Goal: Task Accomplishment & Management: Manage account settings

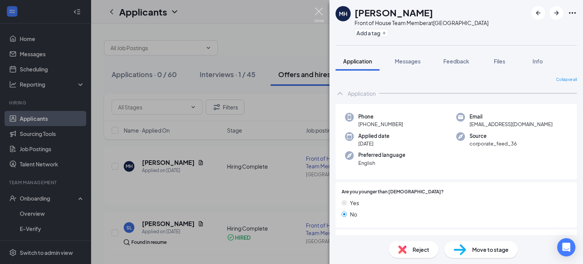
scroll to position [569, 0]
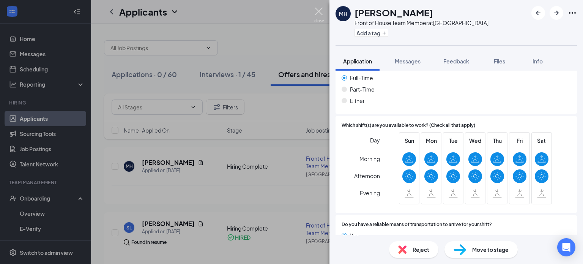
click at [316, 10] on img at bounding box center [318, 15] width 9 height 15
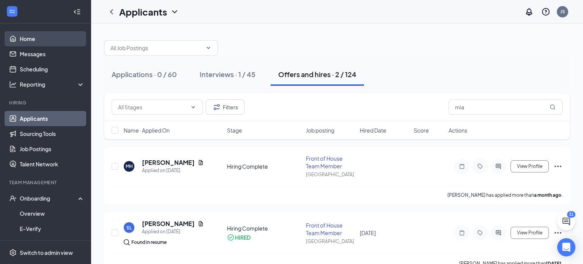
click at [35, 39] on link "Home" at bounding box center [52, 38] width 65 height 15
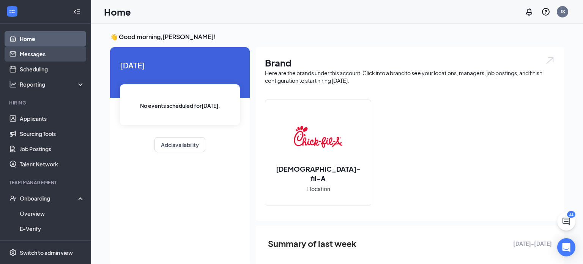
click at [37, 53] on link "Messages" at bounding box center [52, 53] width 65 height 15
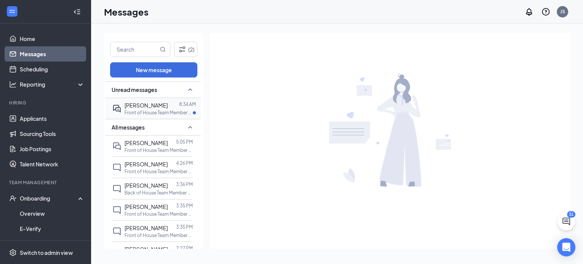
click at [154, 109] on p "Front of House Team Member at [GEOGRAPHIC_DATA]" at bounding box center [158, 112] width 68 height 6
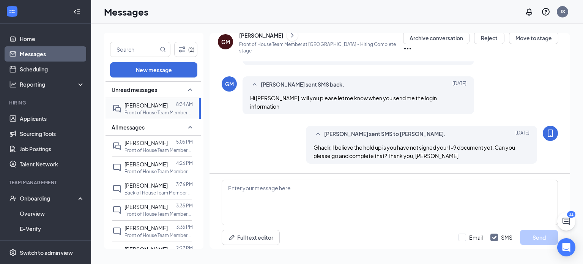
scroll to position [439, 0]
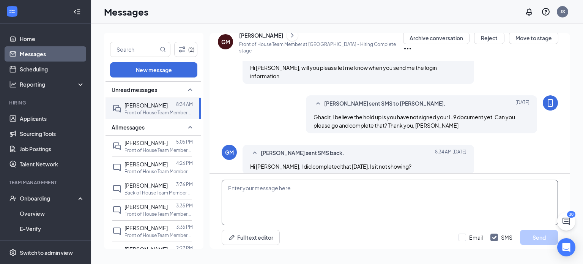
click at [316, 197] on textarea at bounding box center [390, 202] width 336 height 46
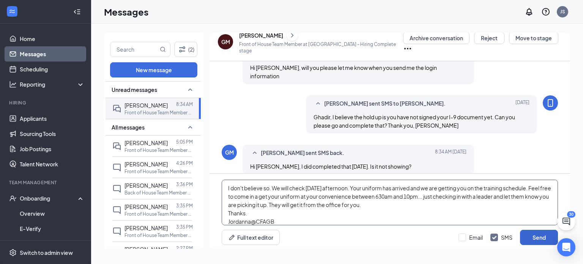
type textarea "I don't believe so. We will check [DATE] afternoon. Your uniform has arrived an…"
click at [541, 237] on button "Send" at bounding box center [539, 237] width 38 height 15
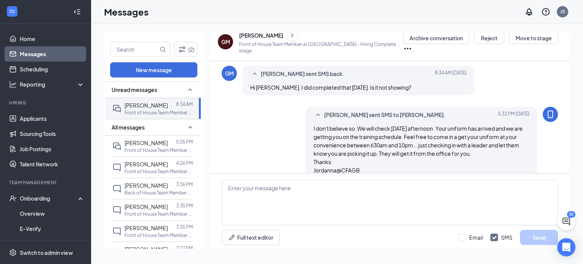
scroll to position [522, 0]
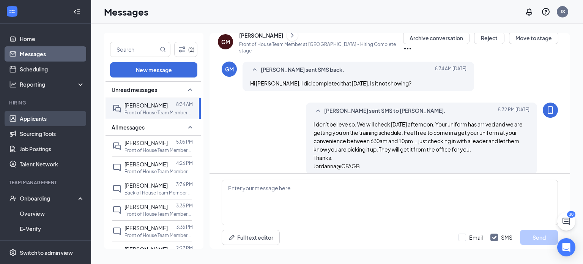
click at [40, 117] on link "Applicants" at bounding box center [52, 118] width 65 height 15
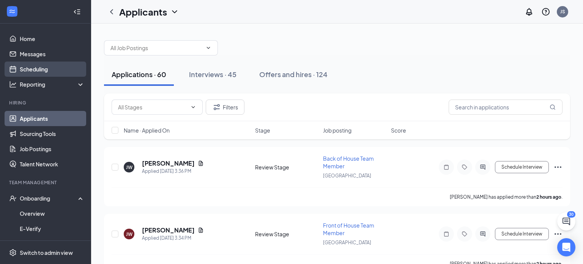
click at [34, 68] on link "Scheduling" at bounding box center [52, 68] width 65 height 15
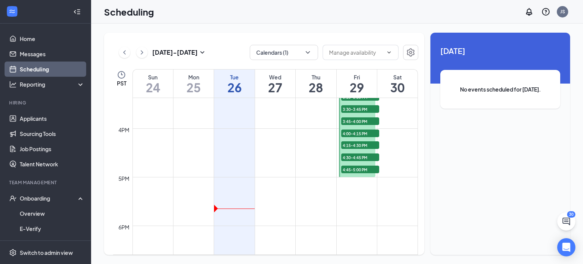
scroll to position [720, 0]
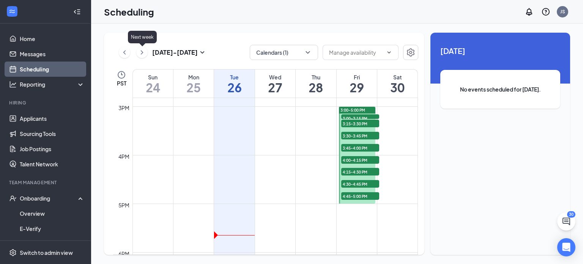
click at [143, 53] on icon "ChevronRight" at bounding box center [142, 52] width 8 height 9
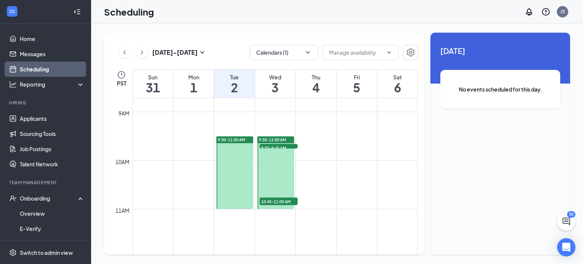
scroll to position [417, 0]
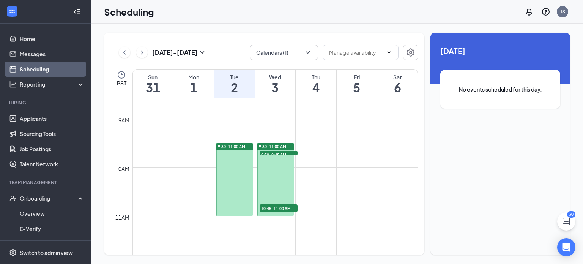
click at [222, 145] on span "9:30-11:00 AM" at bounding box center [231, 146] width 27 height 5
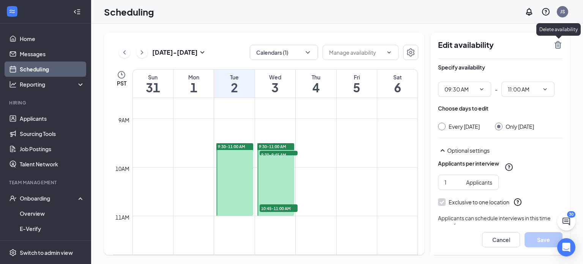
click at [558, 42] on icon "TrashOutline" at bounding box center [557, 44] width 9 height 9
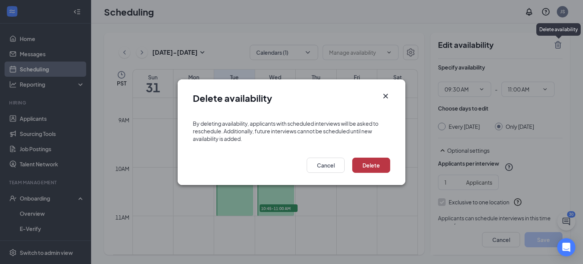
click at [376, 167] on button "Delete" at bounding box center [371, 164] width 38 height 15
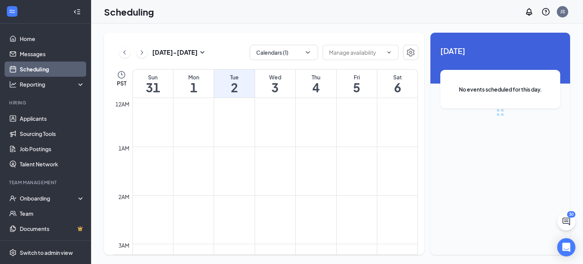
scroll to position [373, 0]
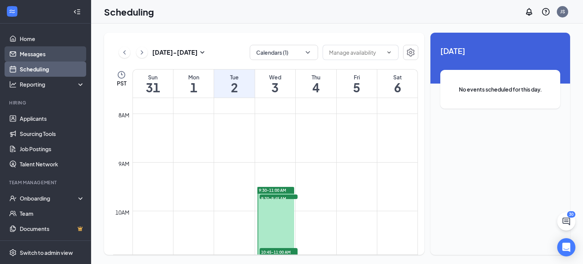
click at [33, 53] on link "Messages" at bounding box center [52, 53] width 65 height 15
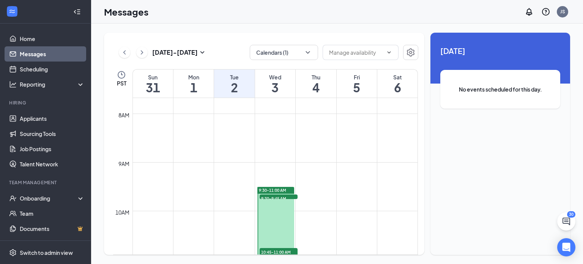
click at [31, 53] on link "Messages" at bounding box center [52, 53] width 65 height 15
click at [32, 121] on link "Applicants" at bounding box center [52, 118] width 65 height 15
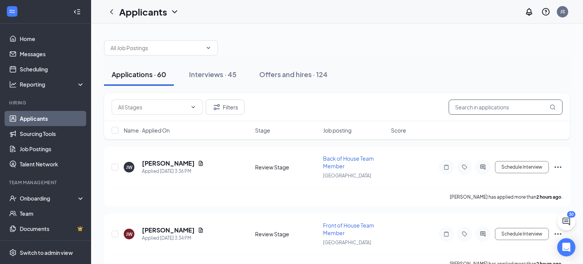
click at [474, 111] on input "text" at bounding box center [505, 106] width 114 height 15
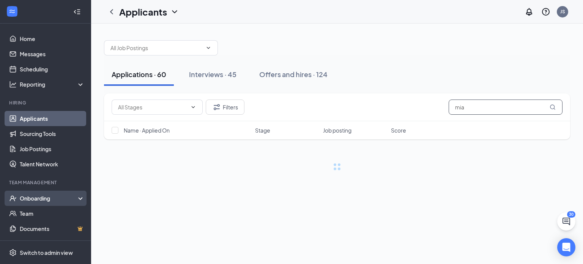
type input "mia"
click at [38, 198] on div "Onboarding" at bounding box center [49, 198] width 58 height 8
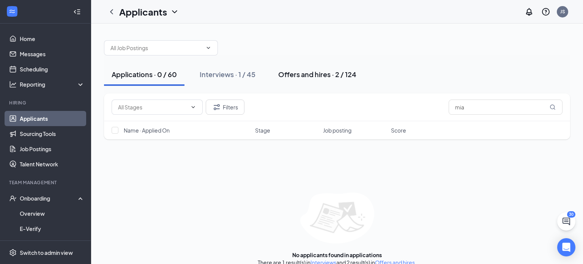
click at [293, 76] on div "Offers and hires · 2 / 124" at bounding box center [317, 73] width 78 height 9
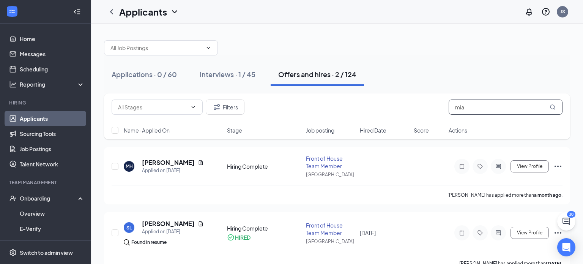
click at [476, 109] on input "mia" at bounding box center [505, 106] width 114 height 15
click at [525, 171] on button "View Profile" at bounding box center [529, 166] width 38 height 12
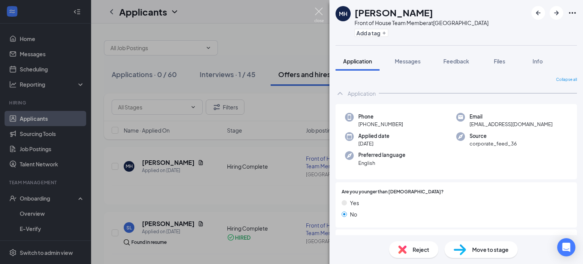
drag, startPoint x: 318, startPoint y: 10, endPoint x: 152, endPoint y: 91, distance: 184.8
click at [318, 10] on img at bounding box center [318, 15] width 9 height 15
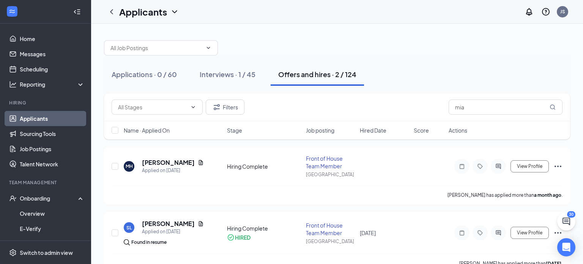
click at [43, 118] on link "Applicants" at bounding box center [52, 118] width 65 height 15
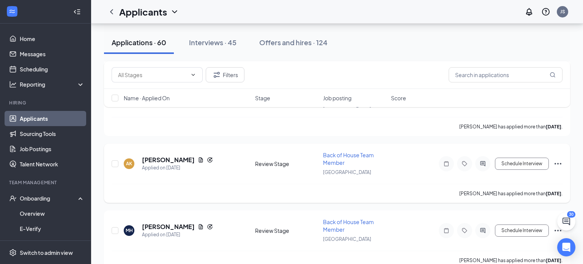
scroll to position [1074, 0]
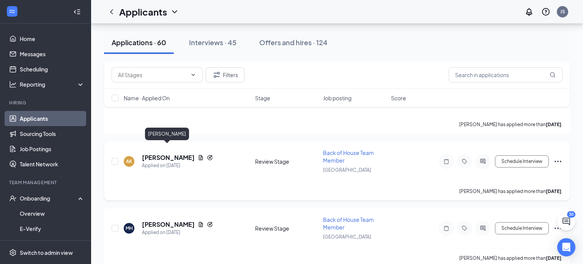
click at [149, 153] on h5 "[PERSON_NAME]" at bounding box center [168, 157] width 53 height 8
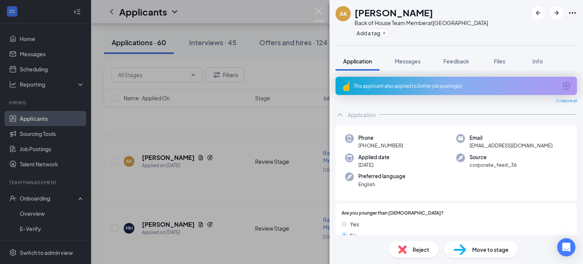
click at [406, 86] on div "This applicant also applied to 3 other job posting(s)" at bounding box center [455, 86] width 203 height 6
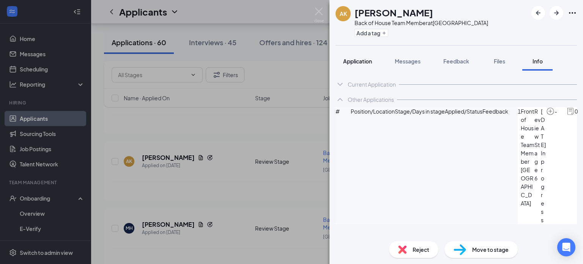
click at [356, 61] on span "Application" at bounding box center [357, 61] width 29 height 7
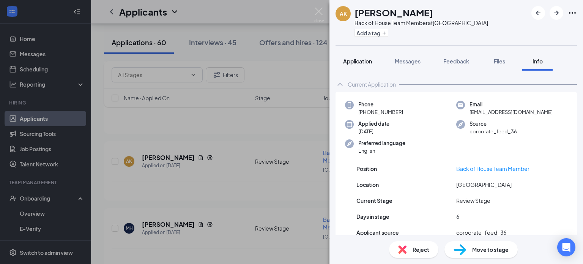
click at [367, 62] on span "Application" at bounding box center [357, 61] width 29 height 7
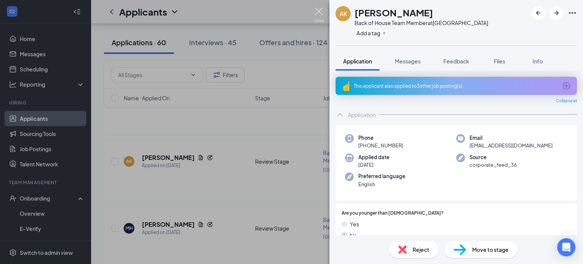
click at [320, 8] on img at bounding box center [318, 15] width 9 height 15
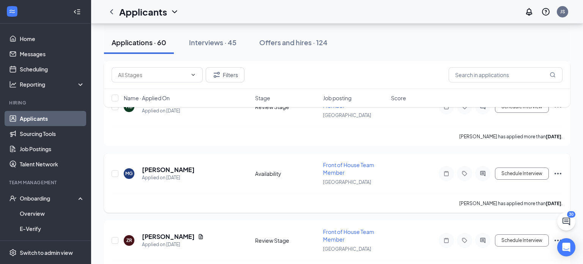
scroll to position [2534, 0]
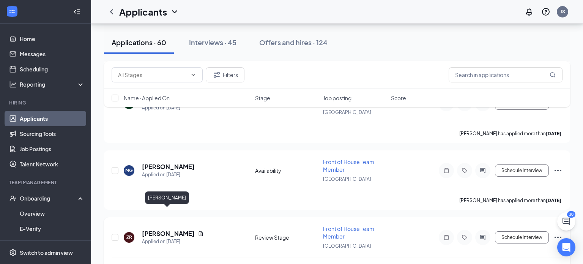
click at [162, 229] on h5 "[PERSON_NAME]" at bounding box center [168, 233] width 53 height 8
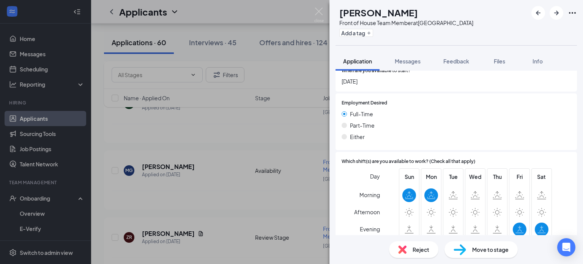
scroll to position [449, 0]
click at [419, 249] on span "Reject" at bounding box center [420, 249] width 17 height 8
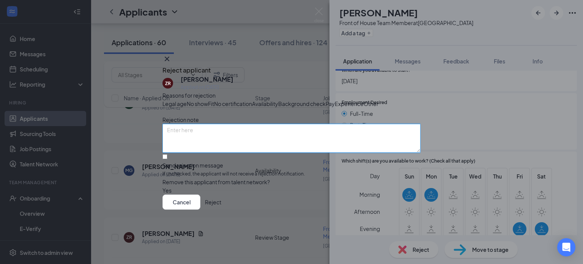
click at [182, 148] on textarea at bounding box center [291, 138] width 258 height 29
paste textarea "Loremipsumdolors: Ametconsectet adipiscingeli se doe-te-inc utlaboreet do magn-…"
type textarea "Loremipsumdolors: Ametconsectet adipiscingeli se doe-te-inc utlaboreet do magn-…"
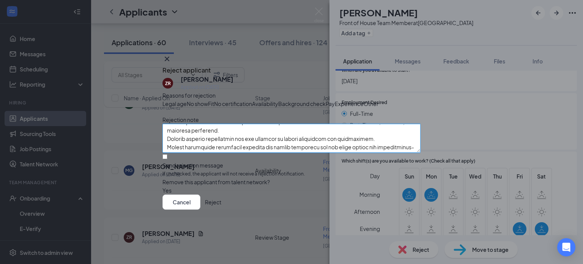
scroll to position [0, 0]
drag, startPoint x: 175, startPoint y: 163, endPoint x: 166, endPoint y: 115, distance: 48.6
click at [166, 115] on div "ZR [PERSON_NAME] Applied on [DATE] Reasons for rejection Legal age No show Fit …" at bounding box center [291, 134] width 258 height 119
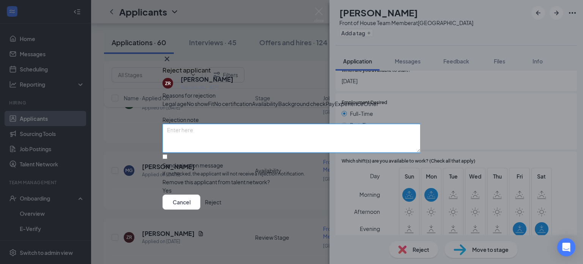
click at [205, 145] on textarea at bounding box center [291, 138] width 258 height 29
paste textarea "Thank you for your interest in joining the team at [DEMOGRAPHIC_DATA]-fil-A [GE…"
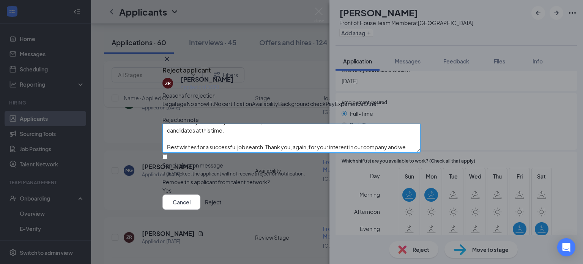
scroll to position [41, 0]
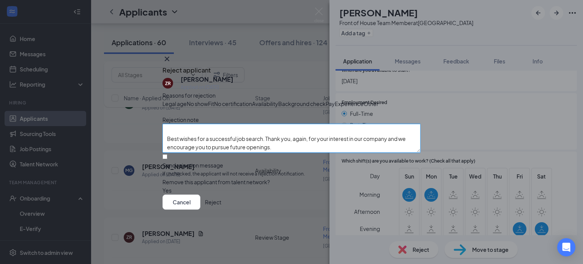
type textarea "Thank you for your interest in joining the team at [DEMOGRAPHIC_DATA]-fil-A [GE…"
click at [167, 159] on input "Send rejection message If unchecked, the applicant will not receive a rejection…" at bounding box center [164, 156] width 5 height 5
checkbox input "true"
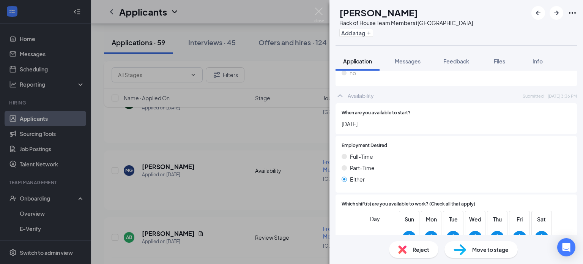
scroll to position [517, 0]
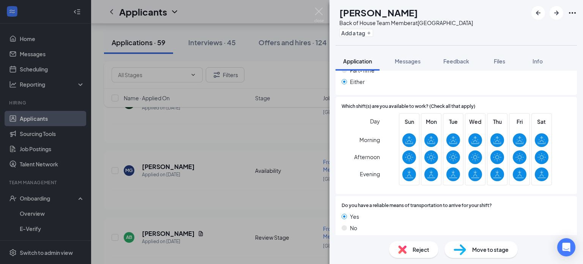
click at [489, 250] on span "Move to stage" at bounding box center [490, 249] width 36 height 8
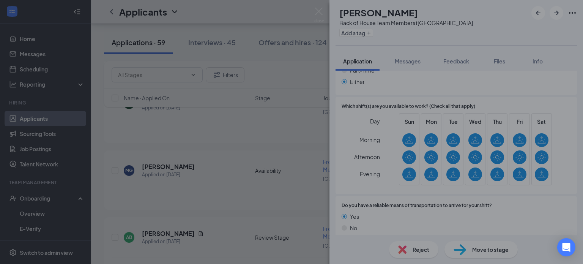
scroll to position [514, 0]
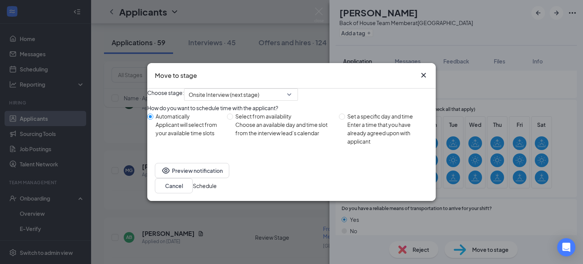
click at [423, 73] on icon "Cross" at bounding box center [423, 75] width 5 height 5
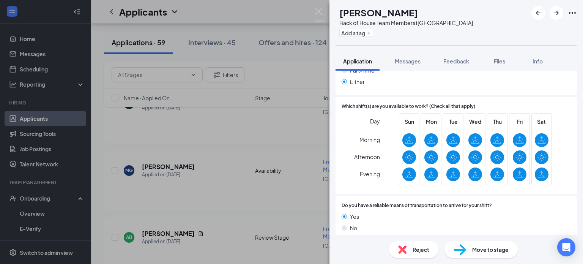
scroll to position [334, 0]
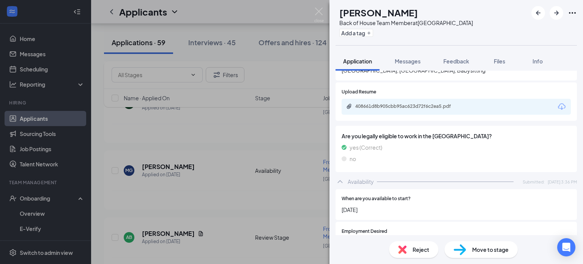
click at [423, 99] on div "408661d8b905cbb95ac623d72f6c2ea5.pdf" at bounding box center [455, 107] width 229 height 16
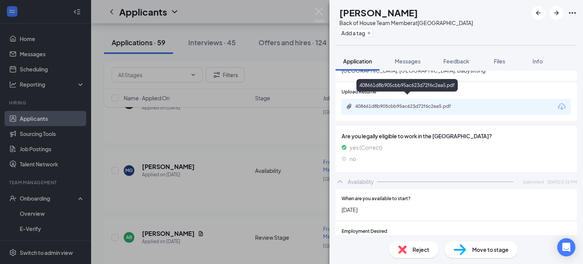
click at [421, 103] on div "408661d8b905cbb95ac623d72f6c2ea5.pdf" at bounding box center [408, 106] width 106 height 6
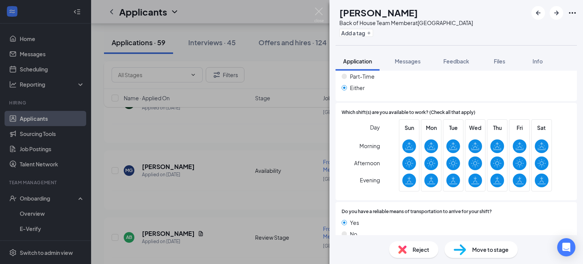
scroll to position [517, 0]
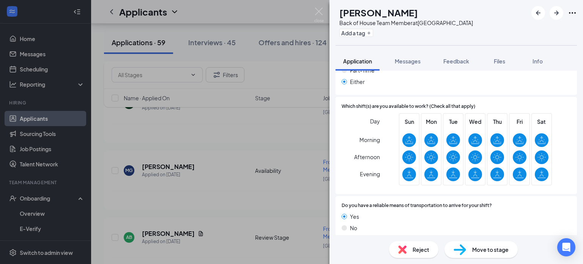
click at [421, 252] on span "Reject" at bounding box center [420, 249] width 17 height 8
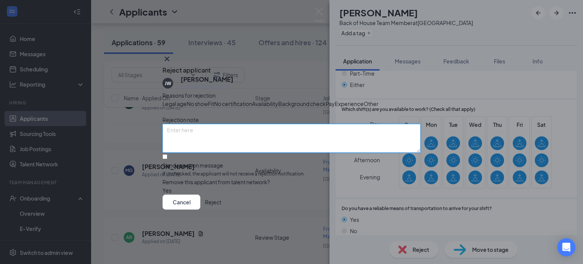
click at [238, 152] on textarea at bounding box center [291, 138] width 258 height 29
paste textarea "Thank you for your interest in joining the team at [DEMOGRAPHIC_DATA]-fil-A [GE…"
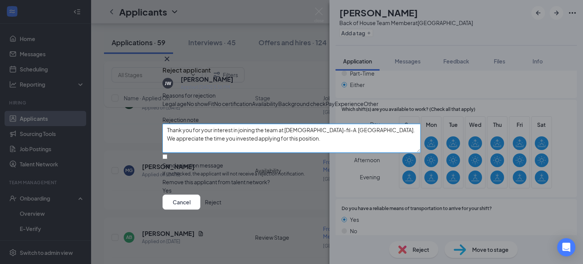
scroll to position [39, 0]
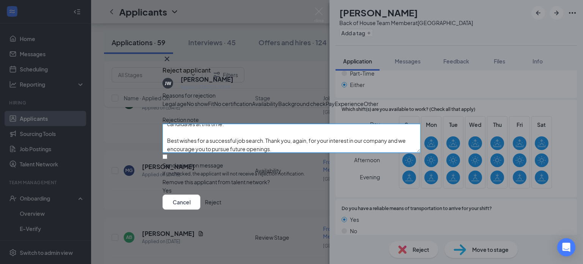
type textarea "Thank you for your interest in joining the team at [DEMOGRAPHIC_DATA]-fil-A [GE…"
click at [167, 159] on input "Send rejection message If unchecked, the applicant will not receive a rejection…" at bounding box center [164, 156] width 5 height 5
checkbox input "true"
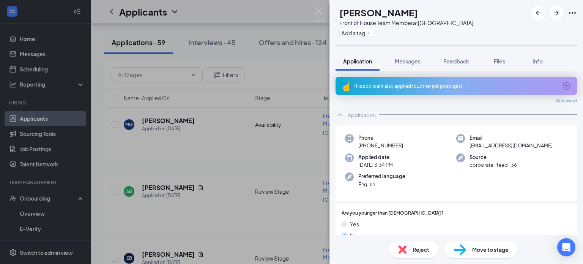
click at [413, 248] on span "Reject" at bounding box center [420, 249] width 17 height 8
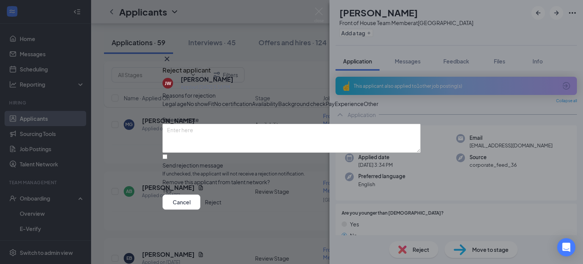
click at [221, 209] on button "Reject" at bounding box center [213, 201] width 16 height 15
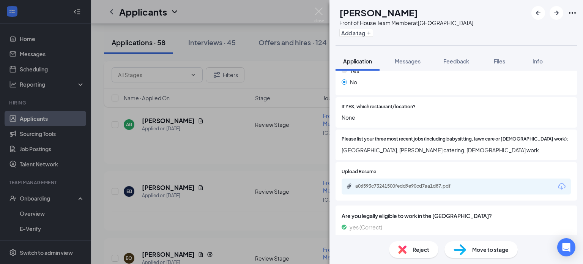
scroll to position [193, 0]
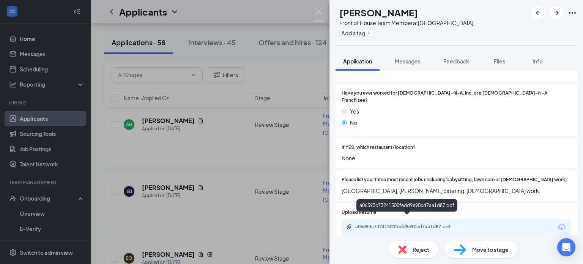
click at [400, 223] on div "a06593c73241500fedd9e90cd7aa1d87.pdf" at bounding box center [408, 226] width 106 height 6
click at [319, 10] on img at bounding box center [318, 15] width 9 height 15
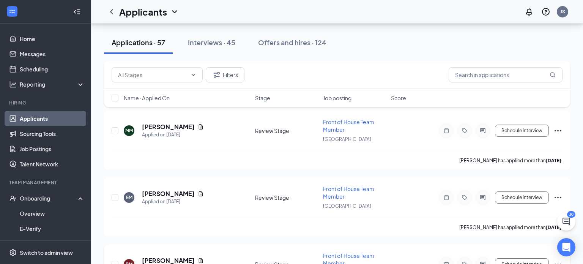
scroll to position [3196, 0]
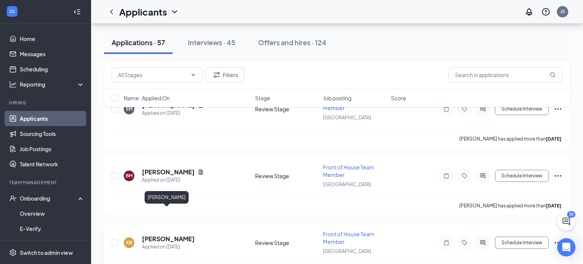
click at [176, 234] on h5 "[PERSON_NAME]" at bounding box center [168, 238] width 53 height 8
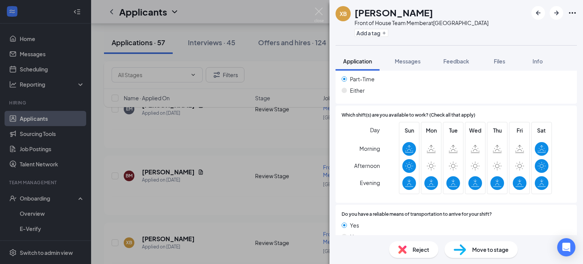
scroll to position [455, 0]
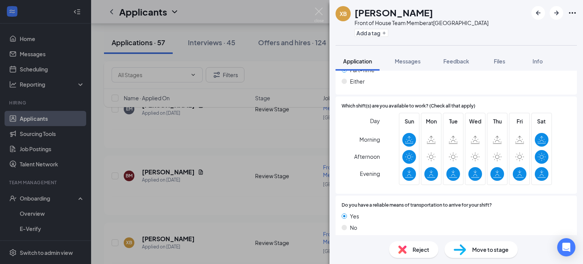
click at [420, 253] on div "Reject" at bounding box center [413, 249] width 49 height 17
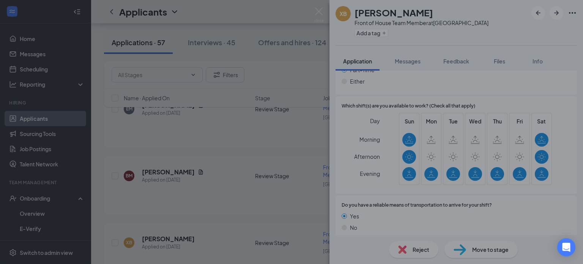
scroll to position [452, 0]
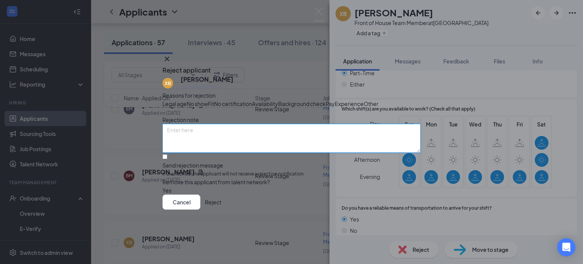
click at [283, 152] on textarea at bounding box center [291, 138] width 258 height 29
paste textarea "Thank you for your interest in joining the team at [DEMOGRAPHIC_DATA]-fil-A [GE…"
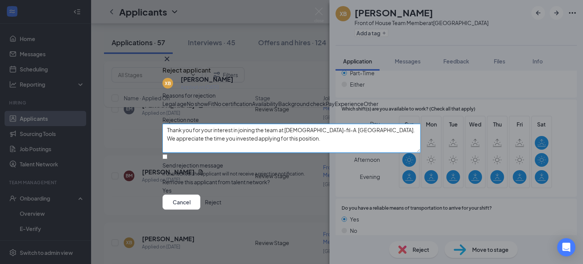
scroll to position [39, 0]
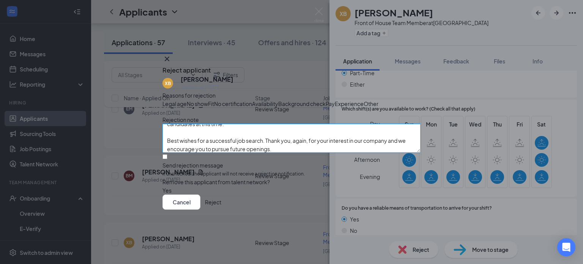
type textarea "Thank you for your interest in joining the team at [DEMOGRAPHIC_DATA]-fil-A [GE…"
click at [167, 159] on input "Send rejection message If unchecked, the applicant will not receive a rejection…" at bounding box center [164, 156] width 5 height 5
checkbox input "true"
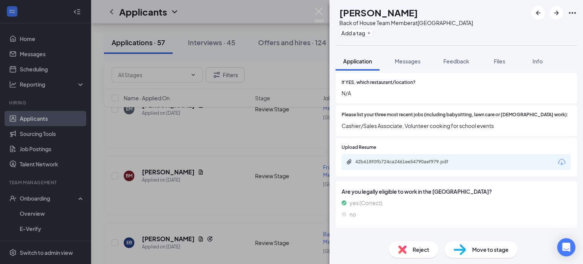
scroll to position [276, 0]
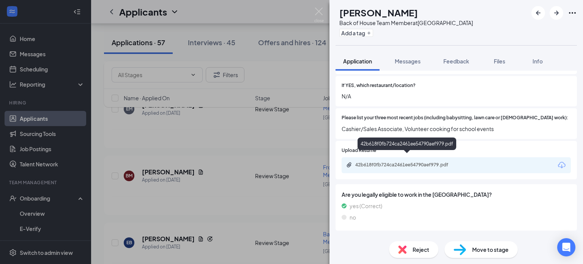
click at [387, 162] on div "42b618f0fb724ca2461ee54790aef979.pdf" at bounding box center [408, 165] width 106 height 6
click at [484, 246] on span "Move to stage" at bounding box center [490, 249] width 36 height 8
click at [473, 252] on span "Move to stage" at bounding box center [490, 249] width 36 height 8
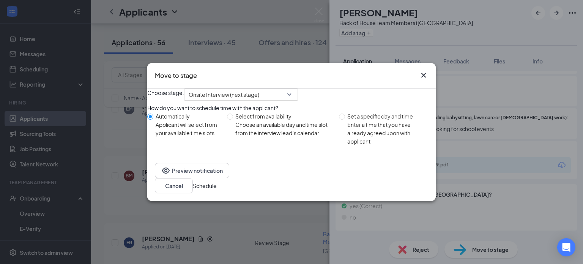
click at [217, 190] on button "Schedule" at bounding box center [205, 185] width 24 height 8
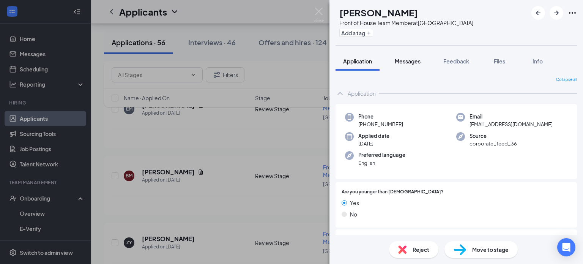
click at [407, 60] on span "Messages" at bounding box center [408, 61] width 26 height 7
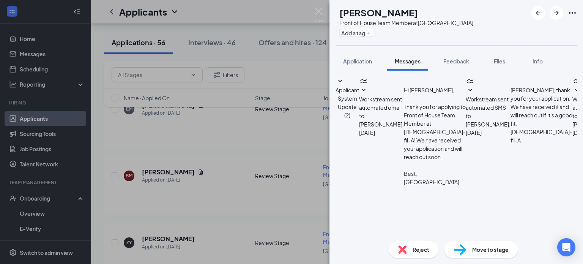
click at [389, 244] on textarea at bounding box center [383, 267] width 96 height 46
paste textarea "Thank you for your interest in joining the team at [DEMOGRAPHIC_DATA]-fil-A [GE…"
drag, startPoint x: 506, startPoint y: 205, endPoint x: 348, endPoint y: 190, distance: 158.9
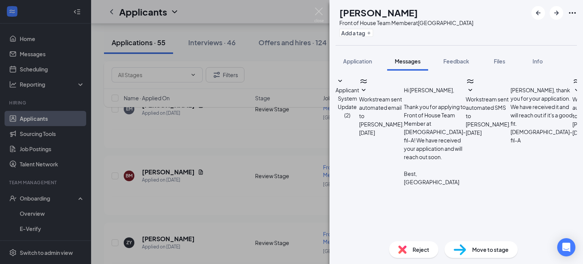
click at [348, 244] on textarea "Thank you for your interest in joining the team at [DEMOGRAPHIC_DATA]-fil-A [GE…" at bounding box center [383, 267] width 96 height 46
click at [432, 244] on textarea "Thank you for your interest in joining the team at [DEMOGRAPHIC_DATA]-fil-A [GE…" at bounding box center [383, 267] width 96 height 46
type textarea "Thank you for your interest in joining the team at [DEMOGRAPHIC_DATA]-fil-A [GE…"
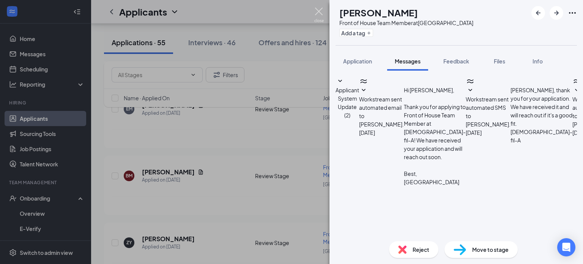
click at [319, 9] on img at bounding box center [318, 15] width 9 height 15
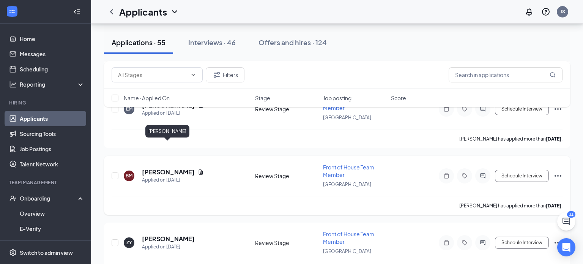
click at [167, 168] on h5 "[PERSON_NAME]" at bounding box center [168, 172] width 53 height 8
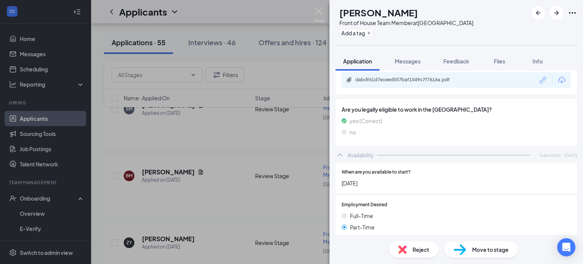
scroll to position [385, 0]
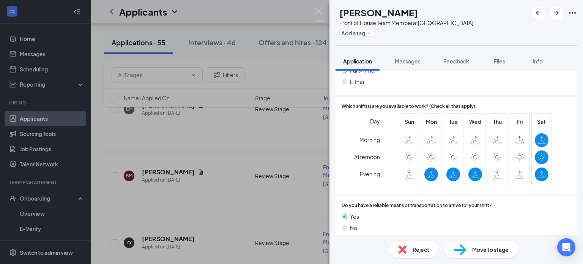
click at [422, 249] on span "Reject" at bounding box center [420, 249] width 17 height 8
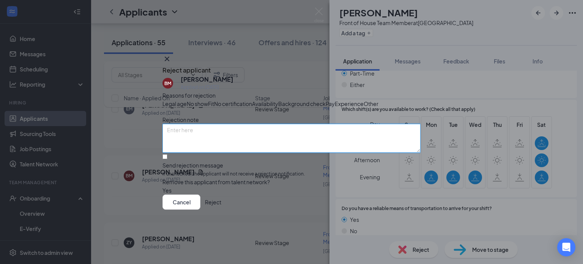
click at [223, 146] on textarea at bounding box center [291, 138] width 258 height 29
paste textarea "Thank you for your interest in joining the team at [DEMOGRAPHIC_DATA]-fil-A [GE…"
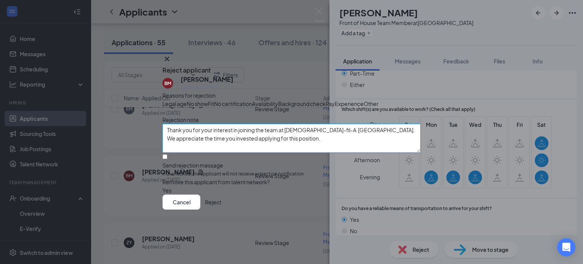
scroll to position [39, 0]
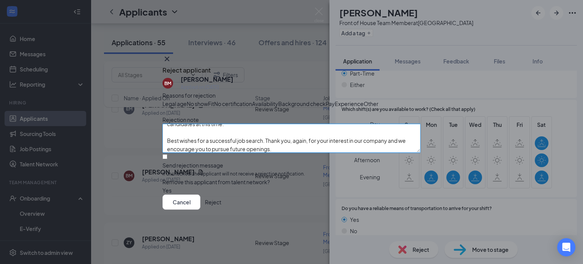
type textarea "Thank you for your interest in joining the team at [DEMOGRAPHIC_DATA]-fil-A [GE…"
click at [167, 159] on input "Send rejection message If unchecked, the applicant will not receive a rejection…" at bounding box center [164, 156] width 5 height 5
checkbox input "true"
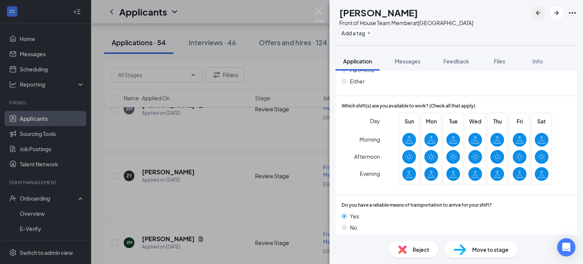
scroll to position [469, 0]
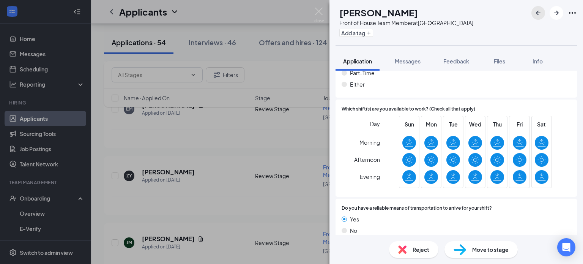
click at [538, 13] on icon "ArrowLeftNew" at bounding box center [538, 13] width 5 height 5
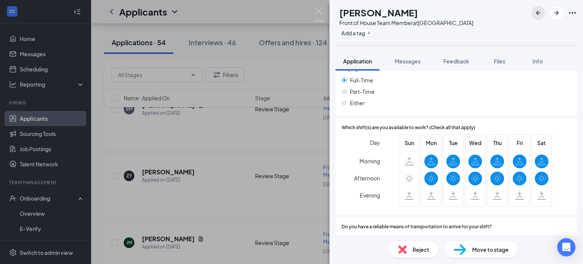
scroll to position [488, 0]
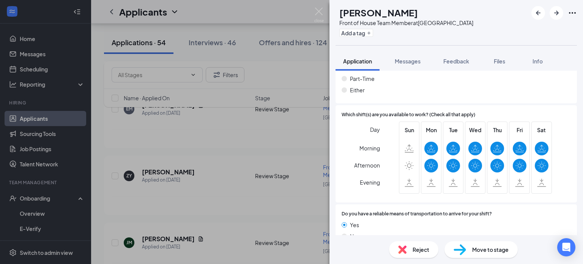
click at [420, 250] on span "Reject" at bounding box center [420, 249] width 17 height 8
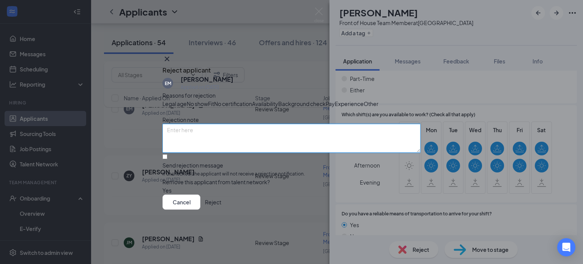
click at [222, 149] on textarea at bounding box center [291, 138] width 258 height 29
paste textarea "Thank you for your interest in joining the team at [DEMOGRAPHIC_DATA]-fil-A [GE…"
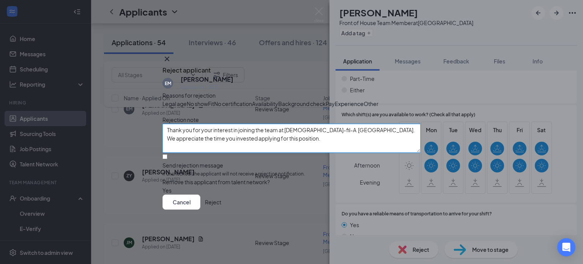
scroll to position [39, 0]
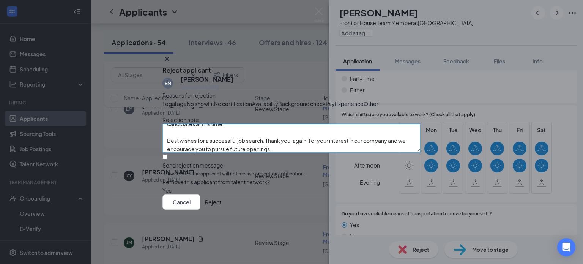
type textarea "Thank you for your interest in joining the team at [DEMOGRAPHIC_DATA]-fil-A [GE…"
click at [167, 159] on input "Send rejection message If unchecked, the applicant will not receive a rejection…" at bounding box center [164, 156] width 5 height 5
checkbox input "true"
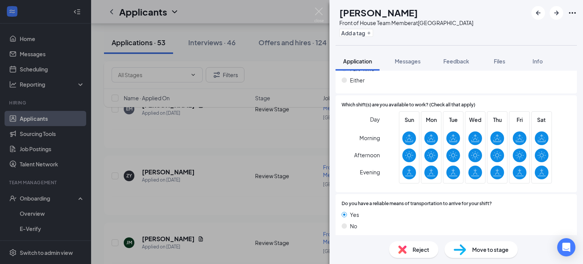
scroll to position [466, 0]
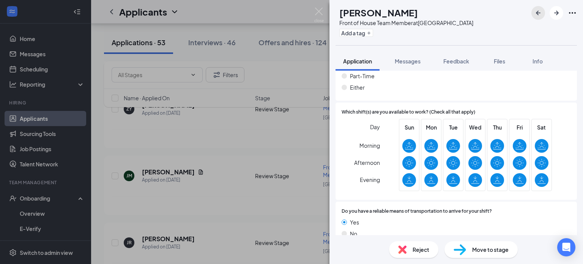
click at [539, 14] on icon "ArrowLeftNew" at bounding box center [537, 12] width 9 height 9
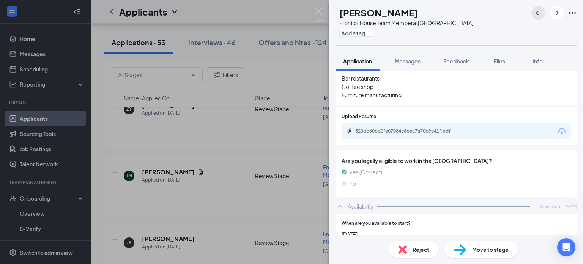
scroll to position [340, 0]
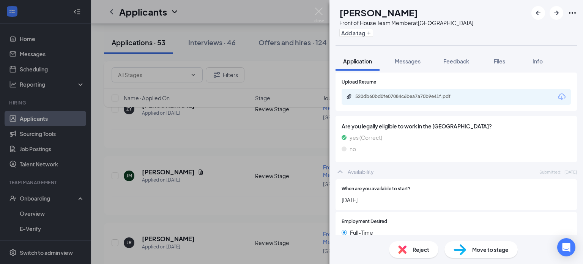
click at [424, 250] on span "Reject" at bounding box center [420, 249] width 17 height 8
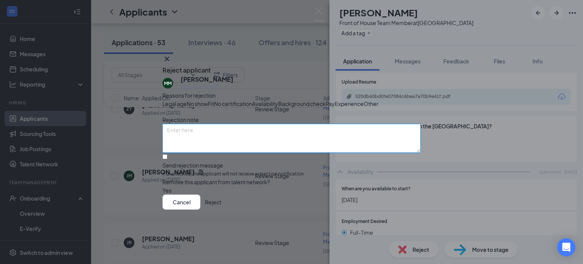
click at [234, 152] on textarea at bounding box center [291, 138] width 258 height 29
paste textarea "Thank you for your interest in joining the team at [DEMOGRAPHIC_DATA]-fil-A [GE…"
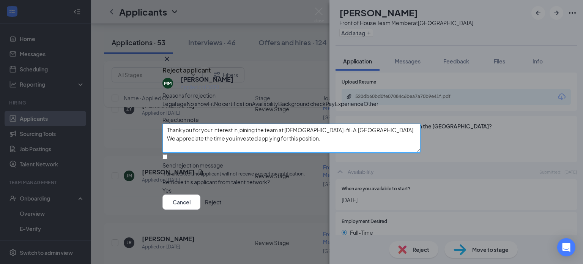
scroll to position [39, 0]
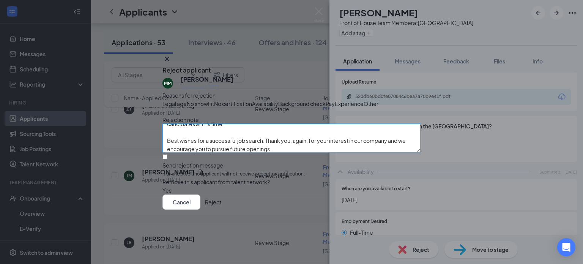
type textarea "Thank you for your interest in joining the team at [DEMOGRAPHIC_DATA]-fil-A [GE…"
click at [167, 159] on input "Send rejection message If unchecked, the applicant will not receive a rejection…" at bounding box center [164, 156] width 5 height 5
checkbox input "true"
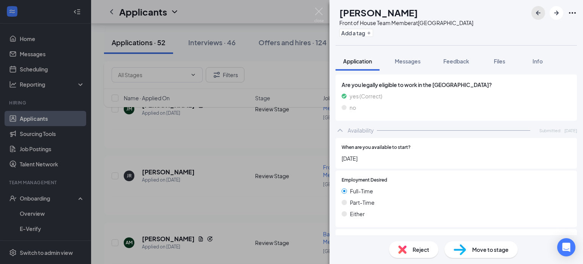
click at [535, 14] on icon "ArrowLeftNew" at bounding box center [537, 12] width 9 height 9
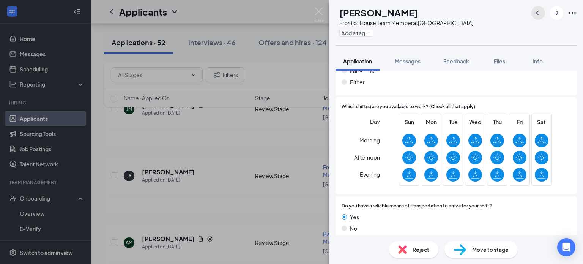
scroll to position [505, 0]
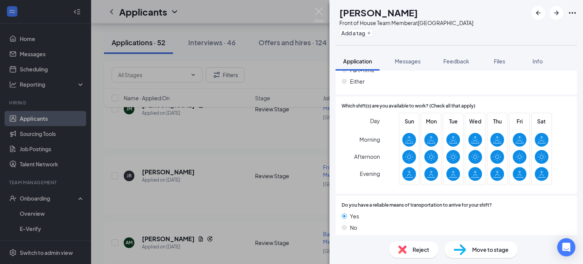
click at [493, 253] on span "Move to stage" at bounding box center [490, 249] width 36 height 8
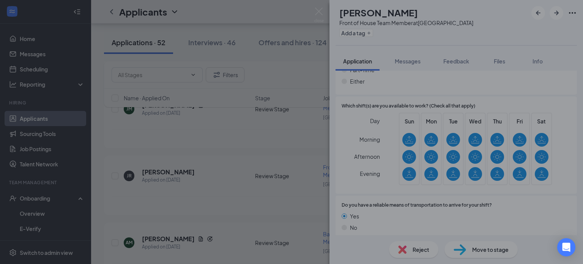
scroll to position [502, 0]
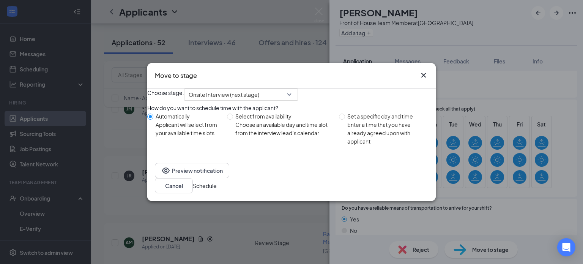
click at [217, 190] on button "Schedule" at bounding box center [205, 185] width 24 height 8
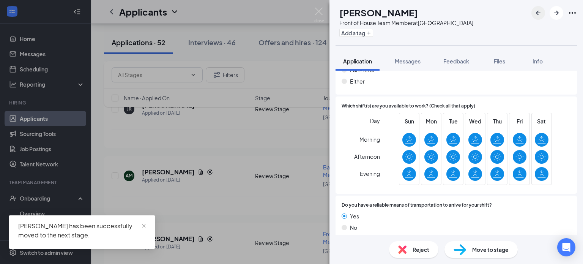
scroll to position [469, 0]
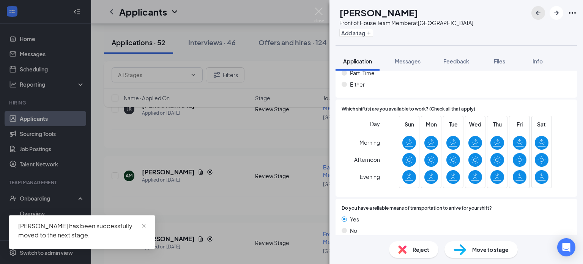
click at [539, 13] on icon "ArrowLeftNew" at bounding box center [538, 13] width 5 height 5
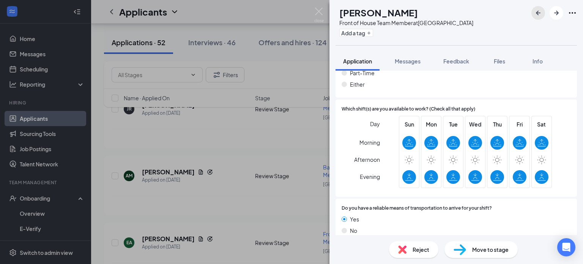
scroll to position [496, 0]
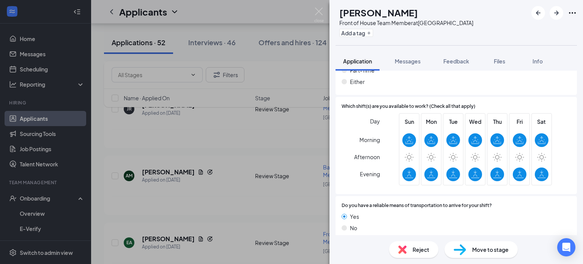
click at [426, 250] on span "Reject" at bounding box center [420, 249] width 17 height 8
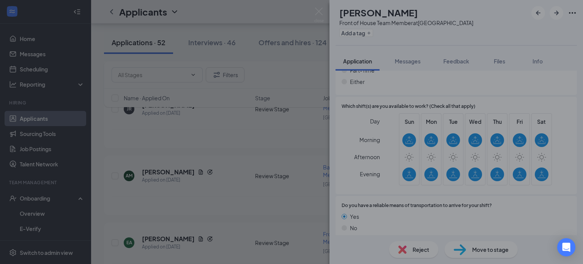
scroll to position [493, 0]
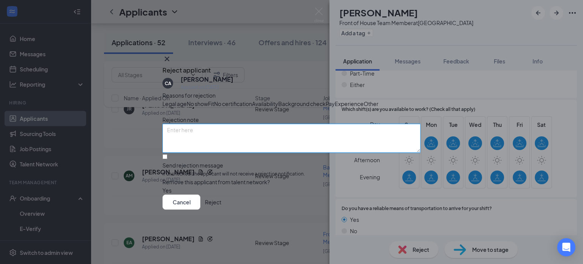
click at [204, 152] on textarea at bounding box center [291, 138] width 258 height 29
paste textarea "Thank you for your interest in joining the team at [DEMOGRAPHIC_DATA]-fil-A [GE…"
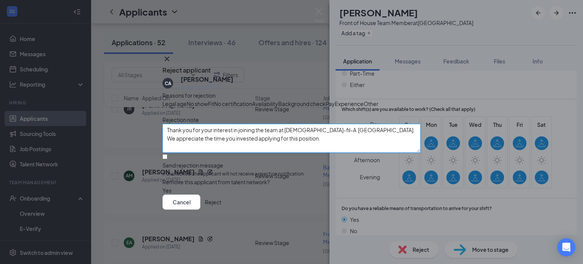
scroll to position [39, 0]
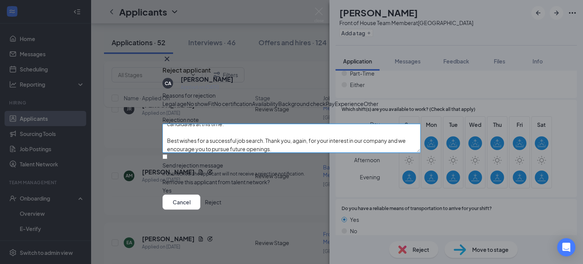
type textarea "Thank you for your interest in joining the team at [DEMOGRAPHIC_DATA]-fil-A [GE…"
click at [167, 159] on input "Send rejection message If unchecked, the applicant will not receive a rejection…" at bounding box center [164, 156] width 5 height 5
checkbox input "true"
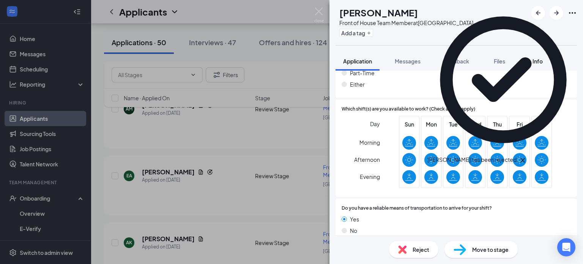
scroll to position [472, 0]
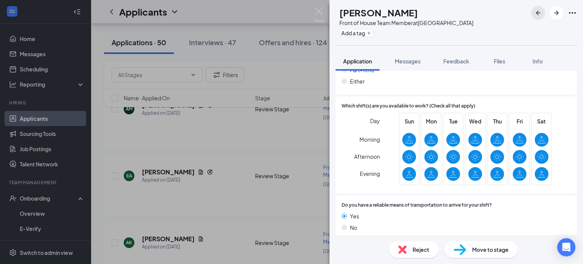
click at [539, 10] on icon "ArrowLeftNew" at bounding box center [537, 12] width 9 height 9
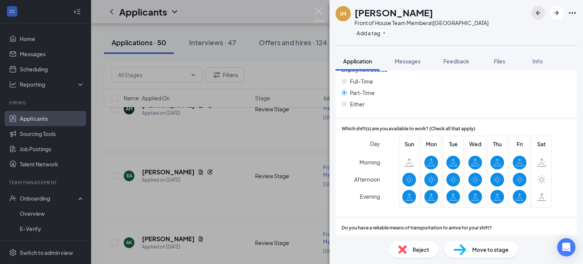
scroll to position [485, 0]
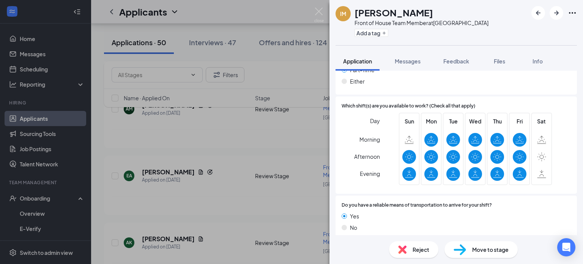
click at [423, 250] on span "Reject" at bounding box center [420, 249] width 17 height 8
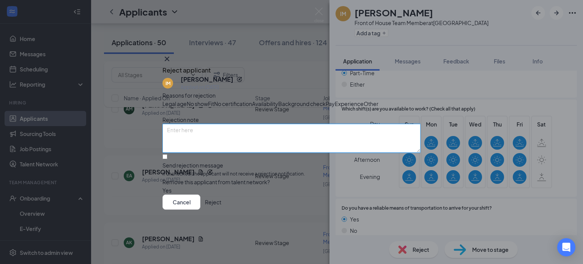
click at [221, 143] on textarea at bounding box center [291, 138] width 258 height 29
paste textarea "Thank you for your interest in joining the team at [DEMOGRAPHIC_DATA]-fil-A [GE…"
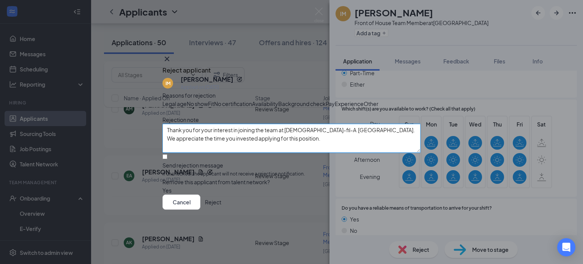
scroll to position [39, 0]
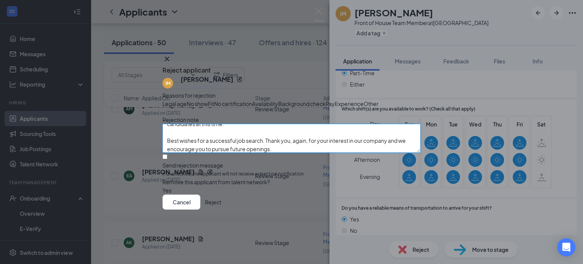
type textarea "Thank you for your interest in joining the team at [DEMOGRAPHIC_DATA]-fil-A [GE…"
click at [167, 159] on input "Send rejection message If unchecked, the applicant will not receive a rejection…" at bounding box center [164, 156] width 5 height 5
checkbox input "true"
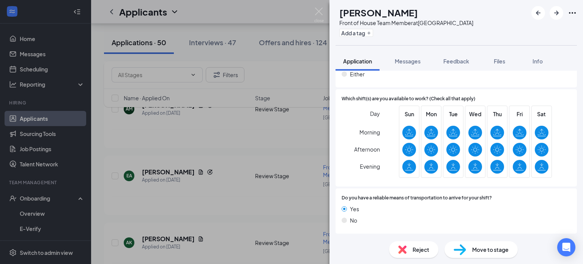
scroll to position [472, 0]
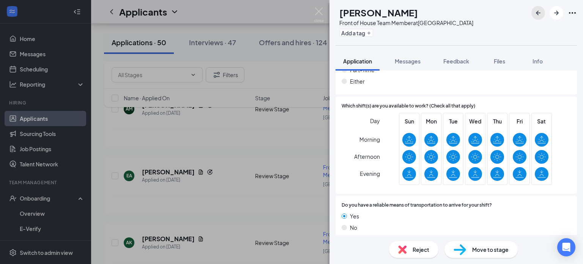
click at [539, 16] on icon "ArrowLeftNew" at bounding box center [537, 12] width 9 height 9
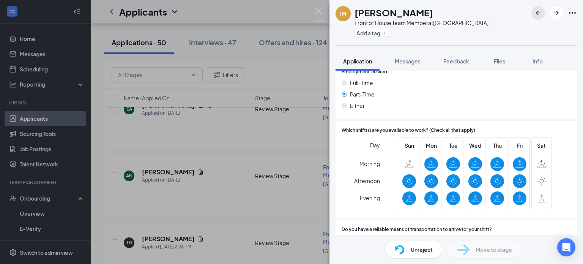
scroll to position [463, 0]
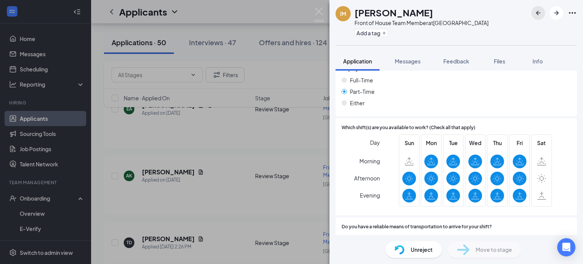
click at [538, 15] on icon "ArrowLeftNew" at bounding box center [537, 12] width 9 height 9
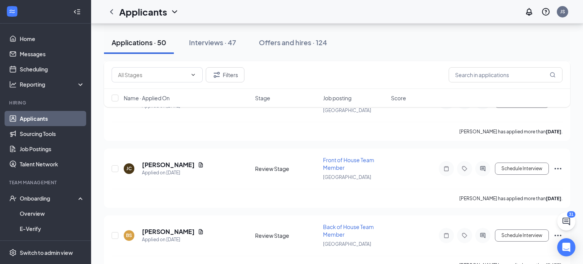
scroll to position [5117, 0]
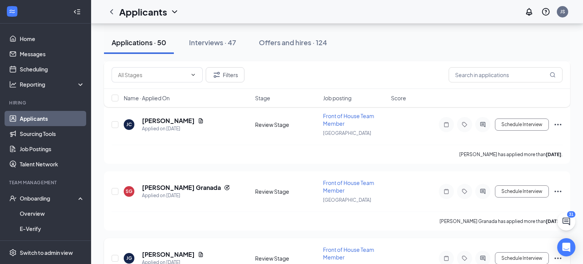
click at [166, 250] on h5 "[PERSON_NAME]" at bounding box center [168, 254] width 53 height 8
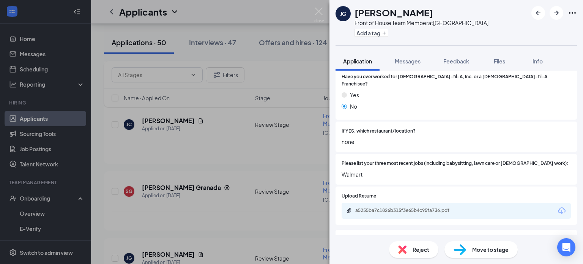
scroll to position [209, 0]
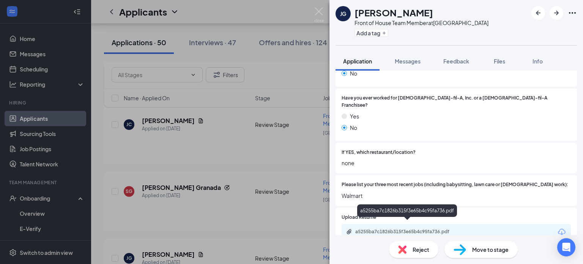
click at [401, 228] on div "a5255ba7c1826b315f3e65b4c95fa736.pdf" at bounding box center [408, 231] width 106 height 6
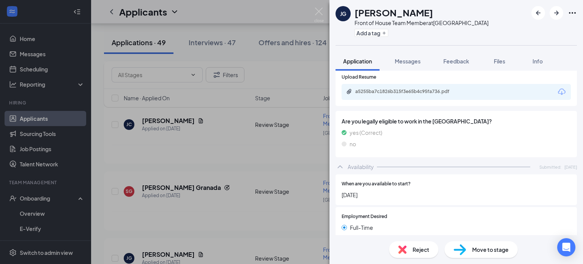
scroll to position [320, 0]
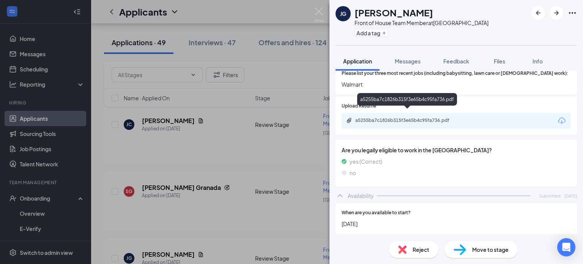
click at [420, 117] on div "a5255ba7c1826b315f3e65b4c95fa736.pdf" at bounding box center [407, 120] width 123 height 7
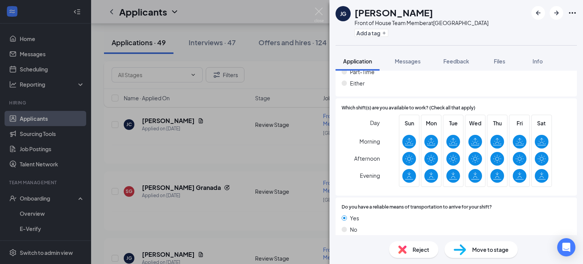
scroll to position [517, 0]
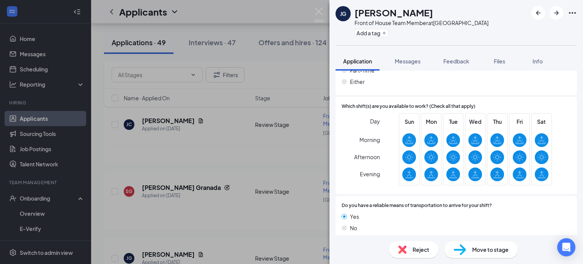
click at [421, 250] on span "Reject" at bounding box center [420, 249] width 17 height 8
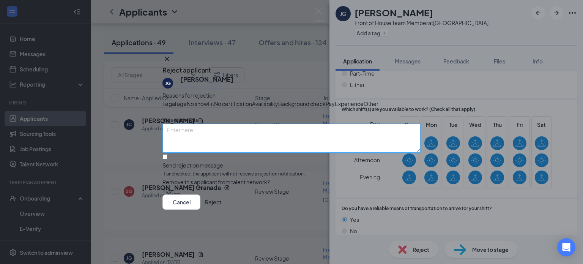
drag, startPoint x: 198, startPoint y: 141, endPoint x: 198, endPoint y: 130, distance: 11.4
click at [198, 141] on textarea at bounding box center [291, 138] width 258 height 29
paste textarea "Lorem IPS Dolorsit! Amet co adip elitsed doeiusmodte inc utl etdol mag al enima…"
type textarea "Lorem IPS Dolorsit! Amet co adip elitsed doeiusmodte inc utl etdol mag al enima…"
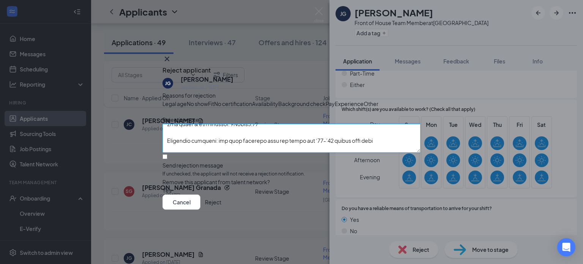
scroll to position [0, 0]
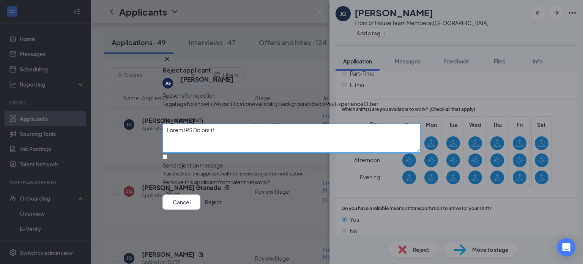
drag, startPoint x: 275, startPoint y: 161, endPoint x: 129, endPoint y: 104, distance: 157.1
click at [129, 104] on div "Reject applicant [PERSON_NAME] [PERSON_NAME] Applied on [DATE] Reasons for reje…" at bounding box center [291, 132] width 583 height 264
click at [216, 145] on textarea at bounding box center [291, 138] width 258 height 29
paste textarea "Thank you for your interest in joining the team at [DEMOGRAPHIC_DATA]-fil-A [GE…"
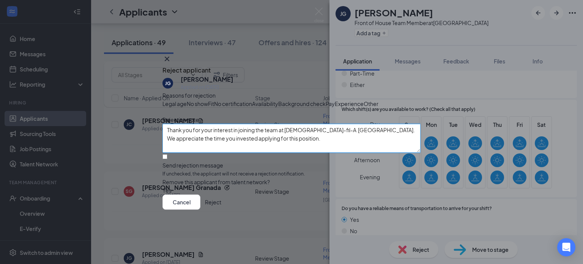
scroll to position [39, 0]
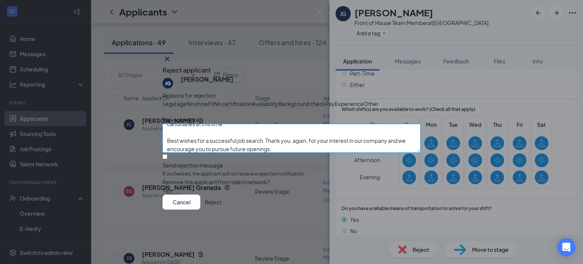
type textarea "Thank you for your interest in joining the team at [DEMOGRAPHIC_DATA]-fil-A [GE…"
click at [167, 159] on input "Send rejection message If unchecked, the applicant will not receive a rejection…" at bounding box center [164, 156] width 5 height 5
checkbox input "true"
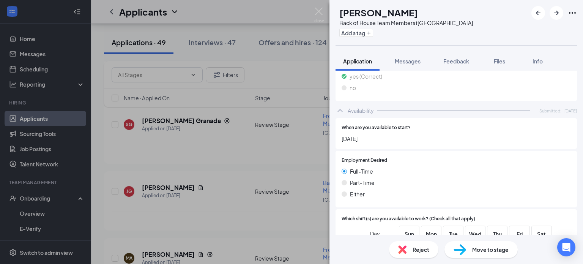
scroll to position [439, 0]
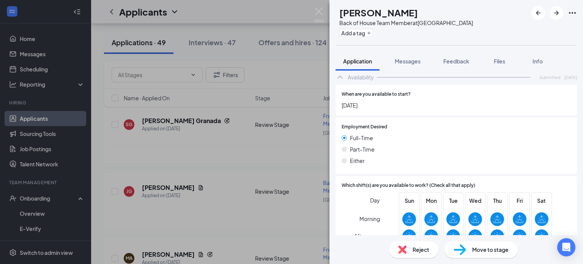
click at [420, 252] on span "Reject" at bounding box center [420, 249] width 17 height 8
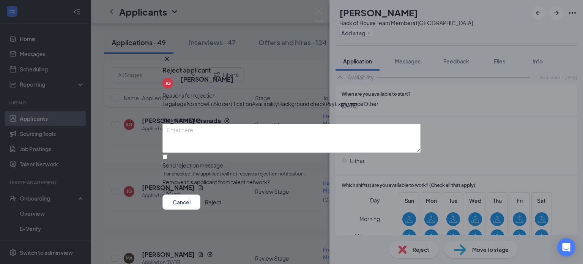
click at [221, 209] on button "Reject" at bounding box center [213, 201] width 16 height 15
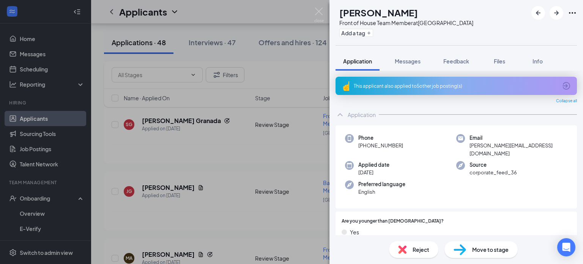
click at [463, 83] on div "This applicant also applied to 5 other job posting(s)" at bounding box center [455, 86] width 203 height 6
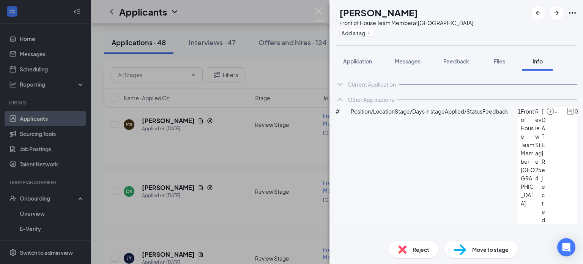
scroll to position [36, 0]
drag, startPoint x: 371, startPoint y: 55, endPoint x: 369, endPoint y: 68, distance: 12.2
click at [371, 56] on button "Application" at bounding box center [357, 61] width 44 height 19
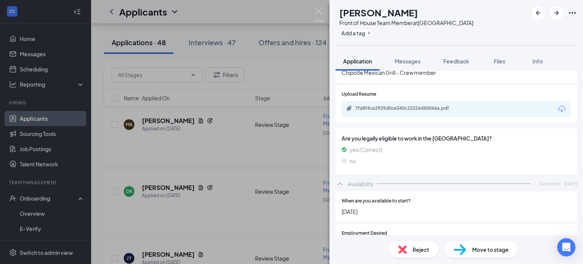
scroll to position [352, 0]
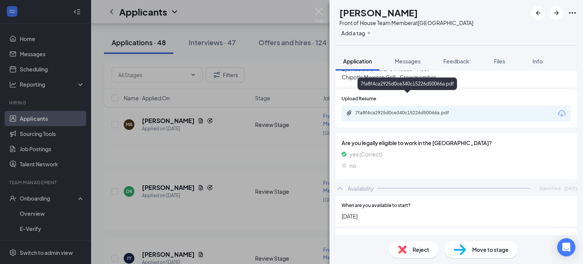
click at [394, 110] on div "7fa8f4ca2925d0ce340c15226d50066a.pdf" at bounding box center [408, 113] width 106 height 6
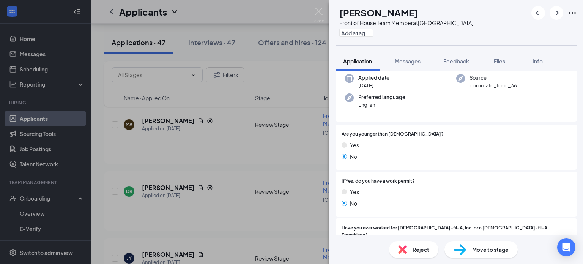
scroll to position [237, 0]
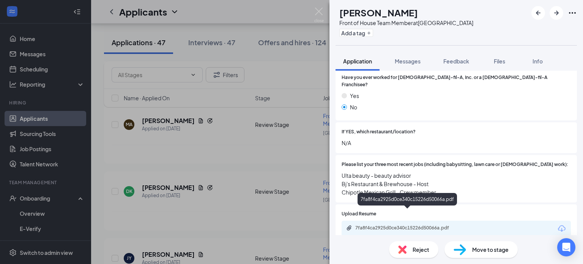
click at [391, 225] on div "7fa8f4ca2925d0ce340c15226d50066a.pdf" at bounding box center [408, 228] width 106 height 6
click at [538, 13] on icon "ArrowLeftNew" at bounding box center [538, 13] width 5 height 5
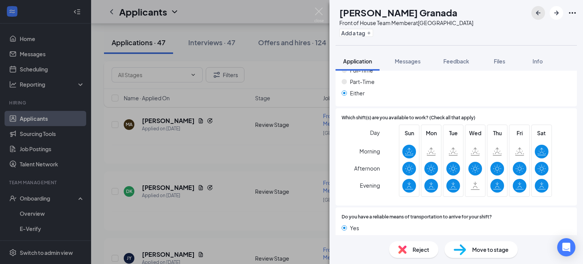
scroll to position [493, 0]
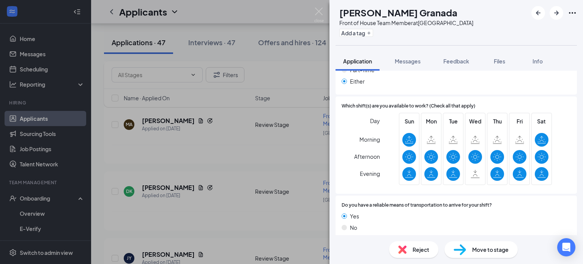
click at [412, 250] on span "Reject" at bounding box center [420, 249] width 17 height 8
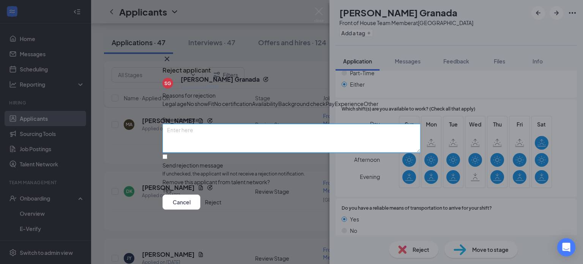
click at [280, 149] on textarea at bounding box center [291, 138] width 258 height 29
paste textarea "Thank you for your interest in joining the team at [DEMOGRAPHIC_DATA]-fil-A [GE…"
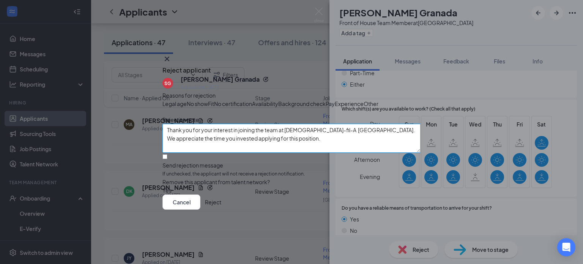
scroll to position [39, 0]
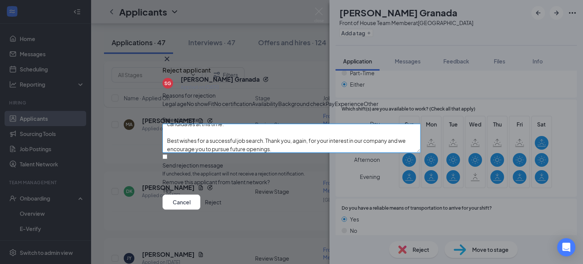
type textarea "Thank you for your interest in joining the team at [DEMOGRAPHIC_DATA]-fil-A [GE…"
click at [167, 159] on input "Send rejection message If unchecked, the applicant will not receive a rejection…" at bounding box center [164, 156] width 5 height 5
checkbox input "true"
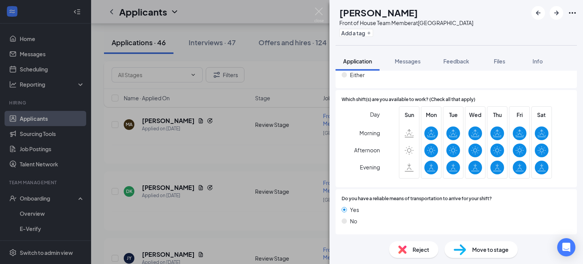
scroll to position [534, 0]
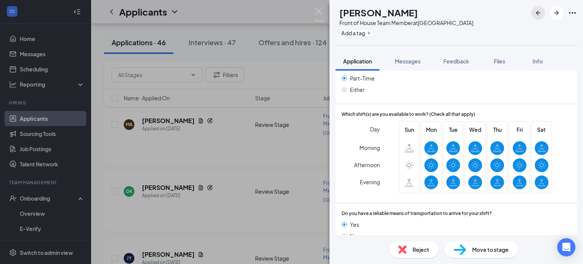
click at [538, 14] on icon "ArrowLeftNew" at bounding box center [537, 12] width 9 height 9
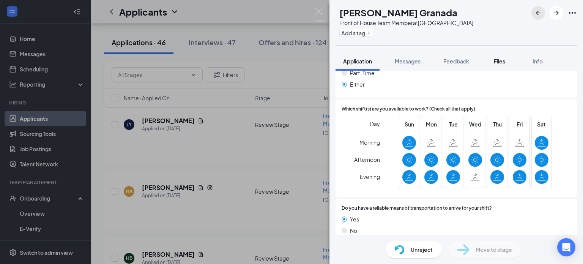
scroll to position [493, 0]
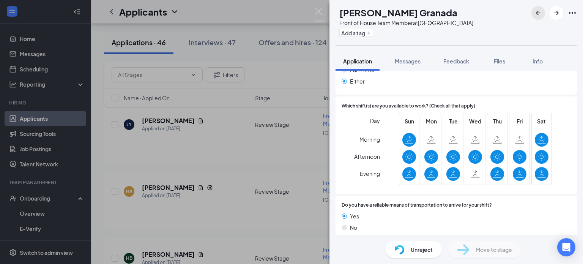
click at [542, 14] on icon "ArrowLeftNew" at bounding box center [537, 12] width 9 height 9
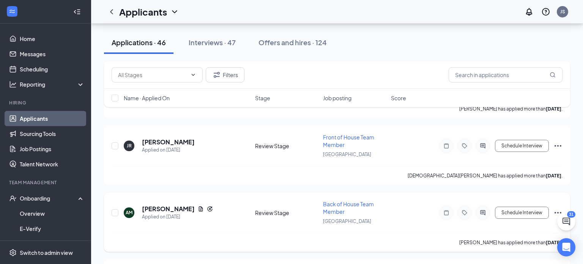
scroll to position [5978, 0]
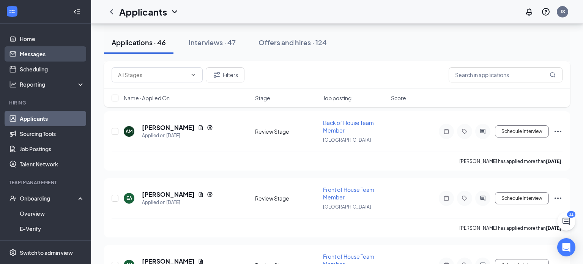
click at [45, 55] on link "Messages" at bounding box center [52, 53] width 65 height 15
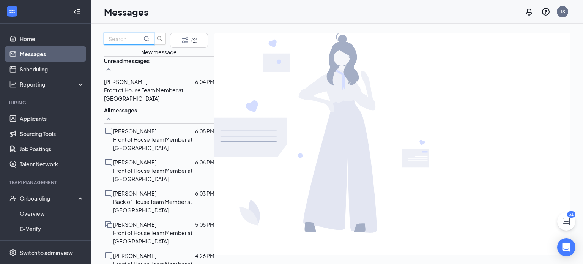
click at [138, 43] on input "text" at bounding box center [124, 39] width 33 height 8
type input "[PERSON_NAME]"
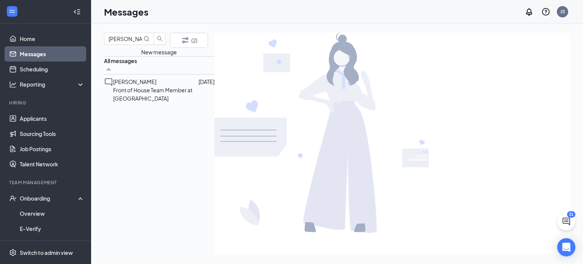
click at [146, 85] on span "[PERSON_NAME]" at bounding box center [134, 81] width 43 height 7
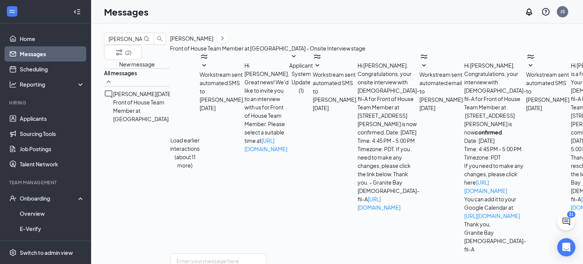
scroll to position [396, 0]
click at [29, 39] on link "Home" at bounding box center [52, 38] width 65 height 15
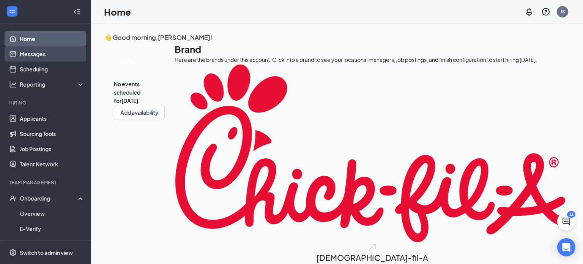
click at [31, 53] on link "Messages" at bounding box center [52, 53] width 65 height 15
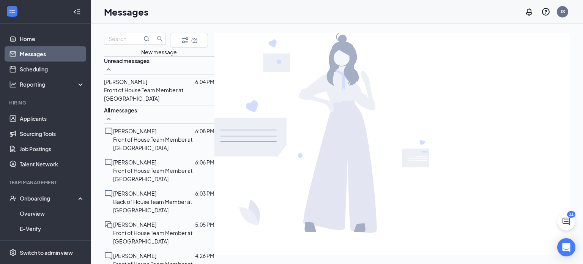
drag, startPoint x: 126, startPoint y: 69, endPoint x: 166, endPoint y: 112, distance: 59.0
click at [166, 102] on p "Front of House Team Member at [GEOGRAPHIC_DATA]" at bounding box center [159, 94] width 110 height 17
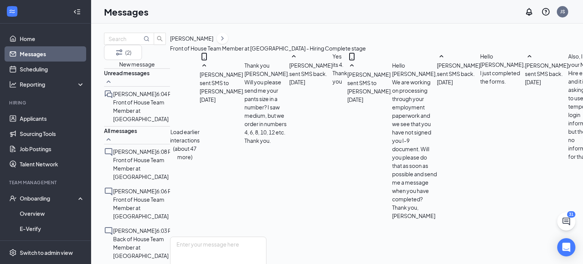
scroll to position [464, 0]
click at [25, 39] on link "Home" at bounding box center [52, 38] width 65 height 15
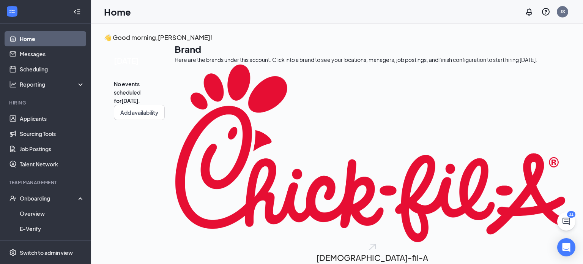
click at [26, 38] on link "Home" at bounding box center [52, 38] width 65 height 15
click at [43, 119] on link "Applicants" at bounding box center [52, 118] width 65 height 15
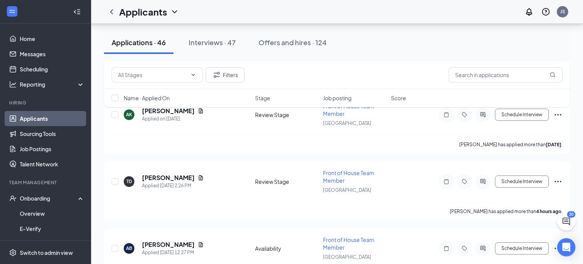
scroll to position [3037, 0]
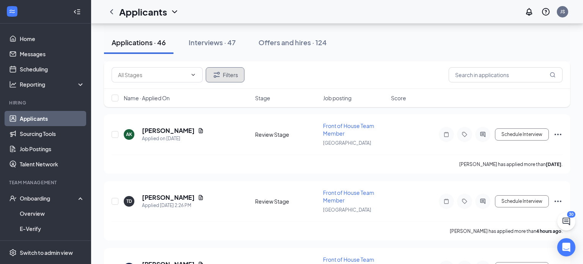
click at [225, 78] on button "Filters" at bounding box center [225, 74] width 39 height 15
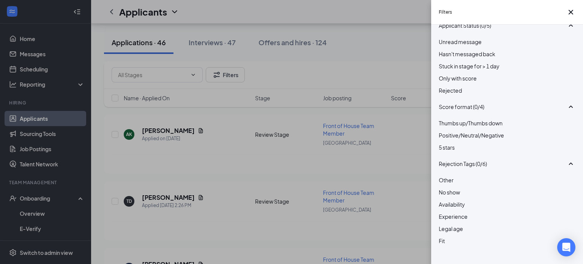
scroll to position [0, 0]
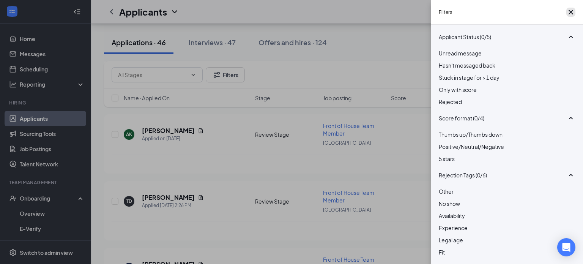
click at [567, 14] on icon "Cross" at bounding box center [570, 12] width 9 height 9
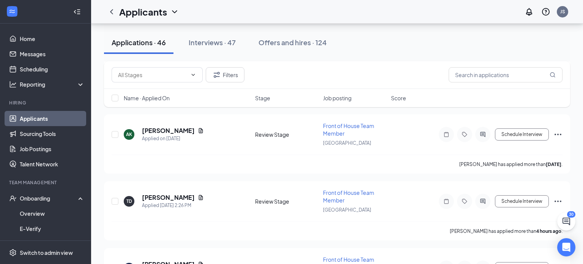
click at [382, 3] on div "Applicants JS" at bounding box center [337, 12] width 492 height 24
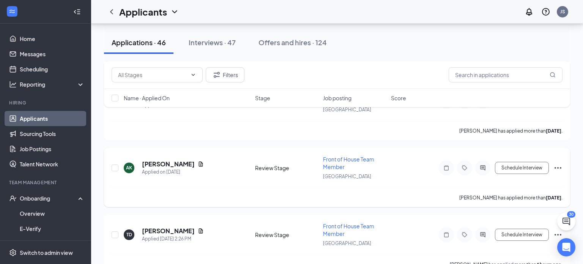
scroll to position [3003, 0]
click at [154, 160] on h5 "[PERSON_NAME]" at bounding box center [168, 164] width 53 height 8
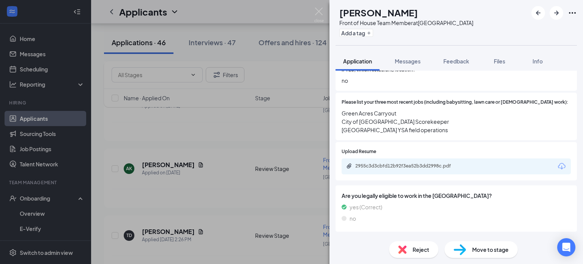
scroll to position [264, 0]
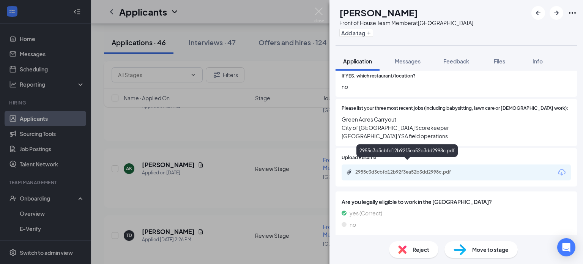
click at [387, 169] on div "2955c3d3cbfd12b92f3ea52b3dd2998c.pdf" at bounding box center [407, 172] width 123 height 7
click at [487, 250] on span "Move to stage" at bounding box center [490, 249] width 36 height 8
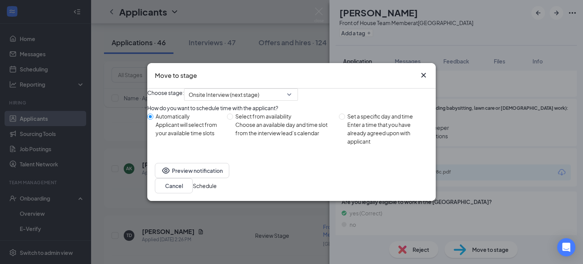
click at [217, 189] on button "Schedule" at bounding box center [205, 185] width 24 height 8
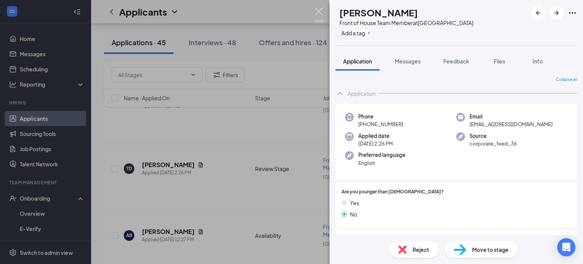
click at [318, 12] on img at bounding box center [318, 15] width 9 height 15
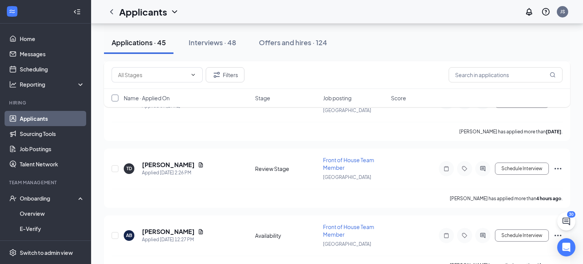
click at [114, 98] on input "checkbox" at bounding box center [115, 97] width 7 height 7
checkbox input "true"
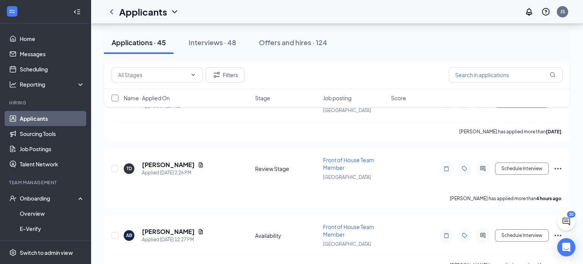
checkbox input "true"
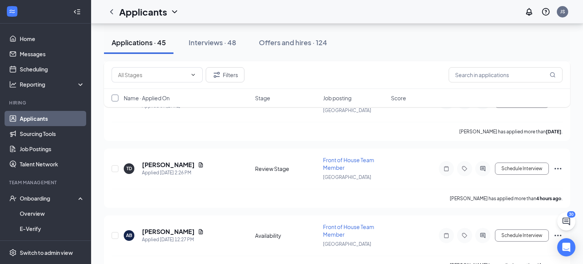
checkbox input "true"
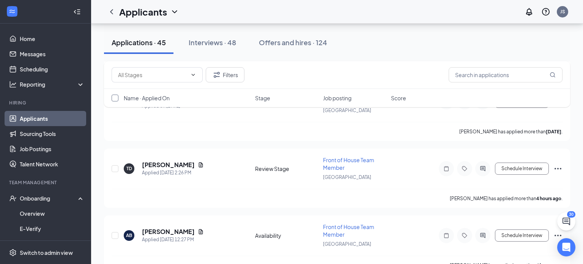
checkbox input "true"
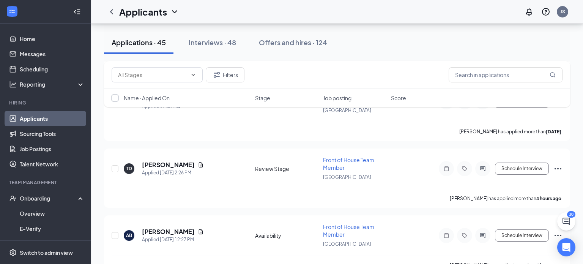
checkbox input "true"
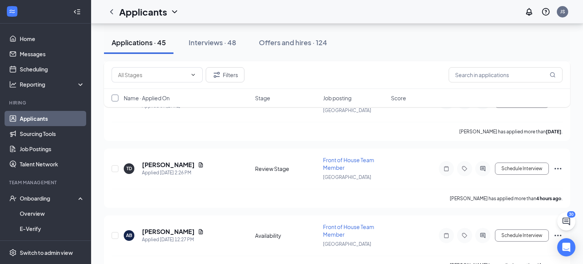
checkbox input "true"
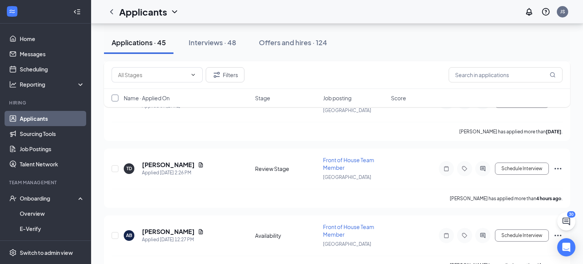
checkbox input "true"
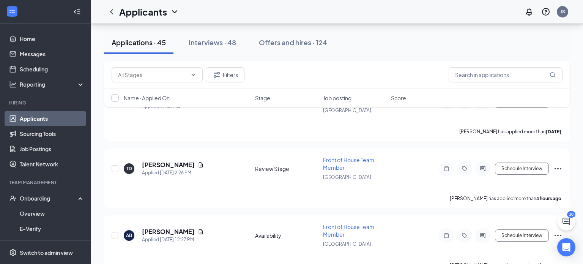
checkbox input "true"
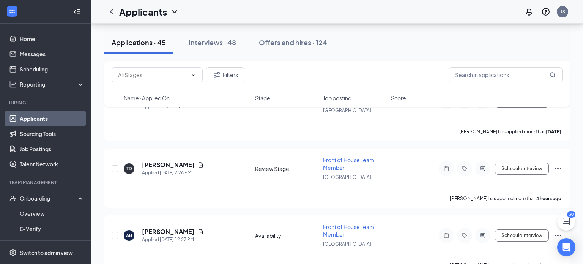
checkbox input "true"
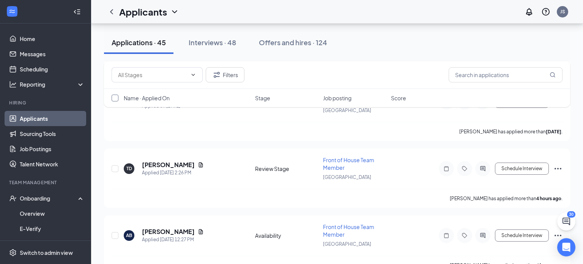
checkbox input "true"
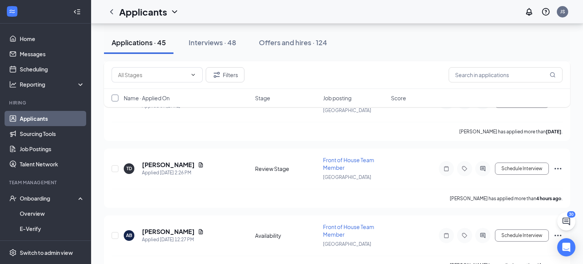
checkbox input "true"
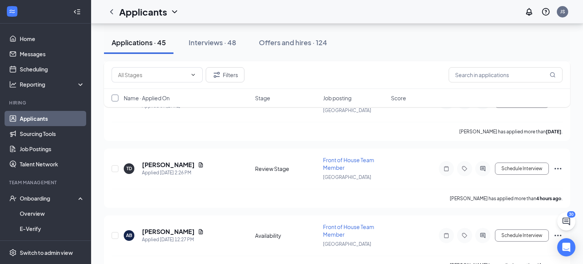
checkbox input "true"
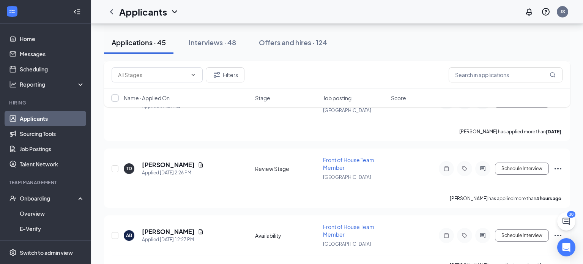
checkbox input "true"
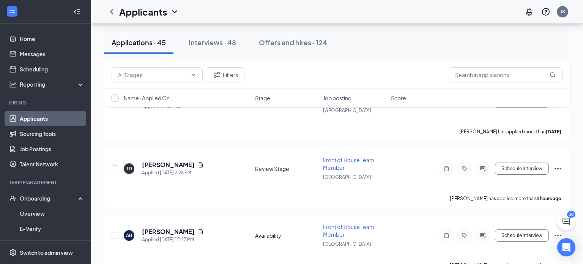
checkbox input "true"
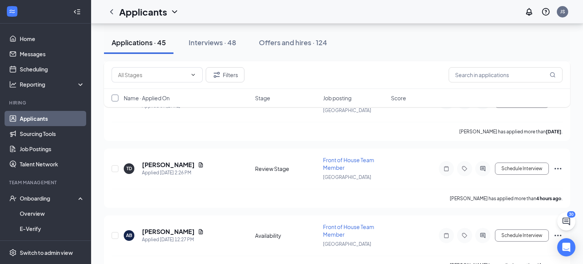
checkbox input "true"
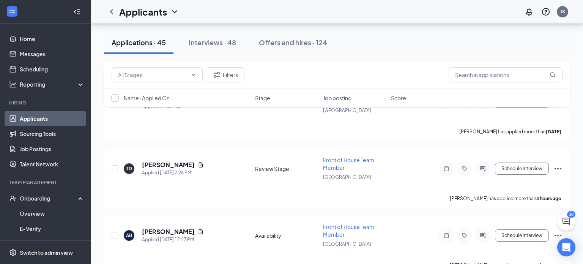
checkbox input "true"
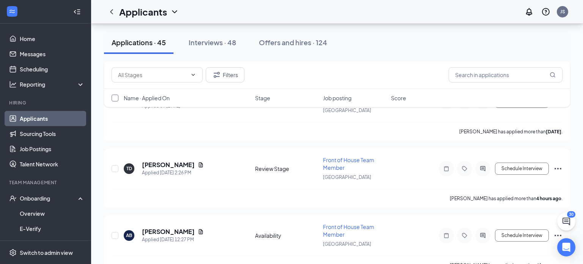
checkbox input "true"
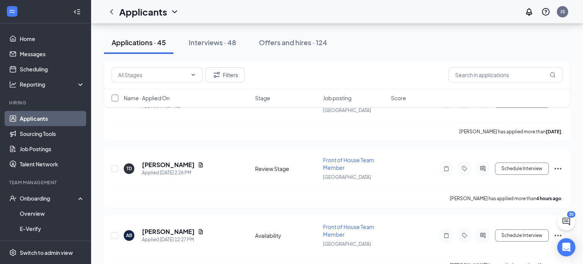
checkbox input "true"
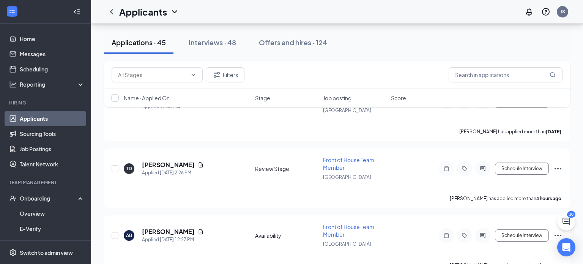
checkbox input "true"
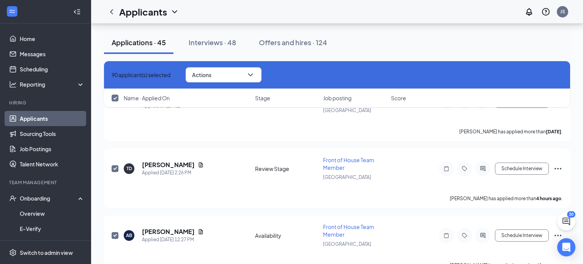
click at [116, 99] on input "checkbox" at bounding box center [115, 97] width 7 height 7
checkbox input "false"
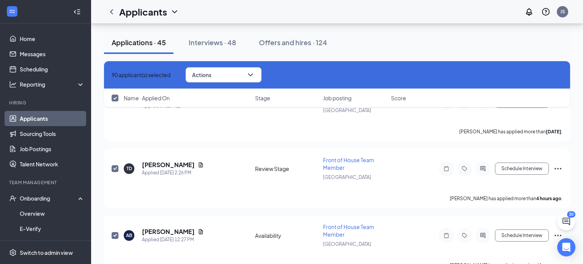
checkbox input "false"
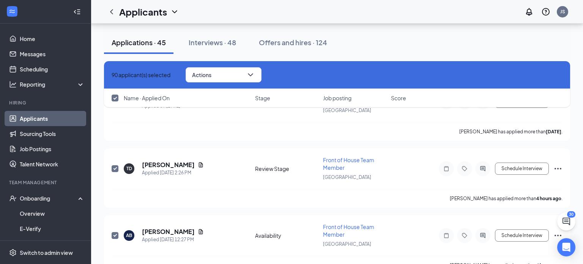
checkbox input "false"
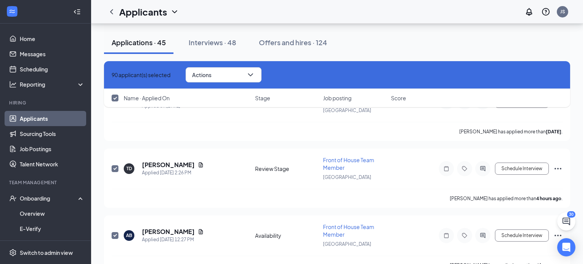
checkbox input "false"
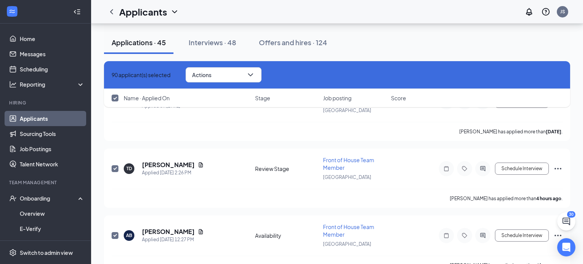
checkbox input "false"
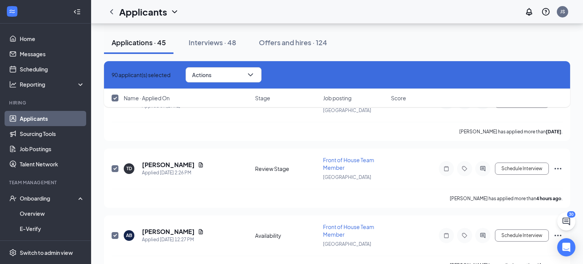
checkbox input "false"
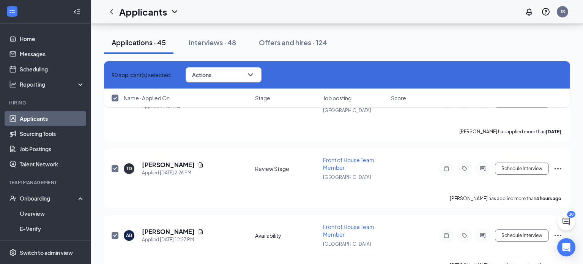
checkbox input "false"
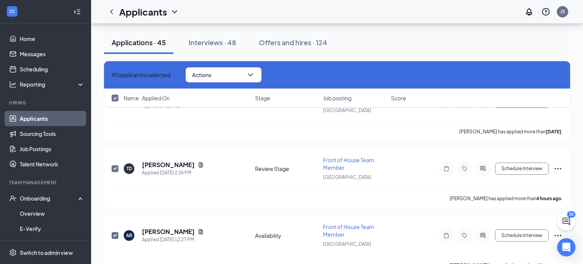
checkbox input "false"
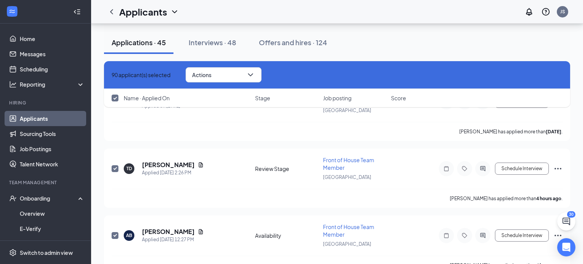
checkbox input "false"
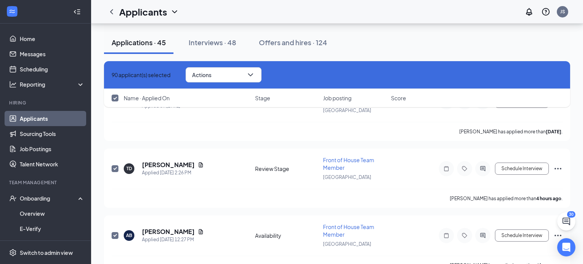
checkbox input "false"
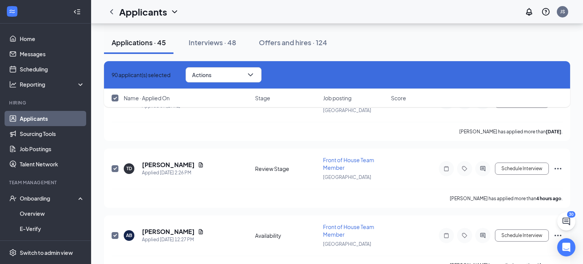
checkbox input "false"
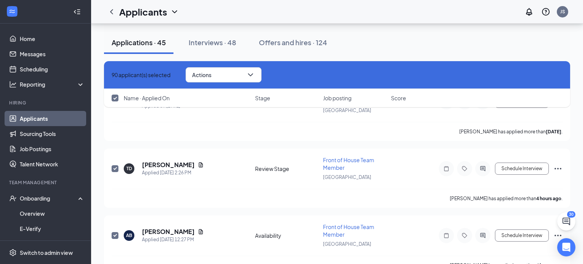
checkbox input "false"
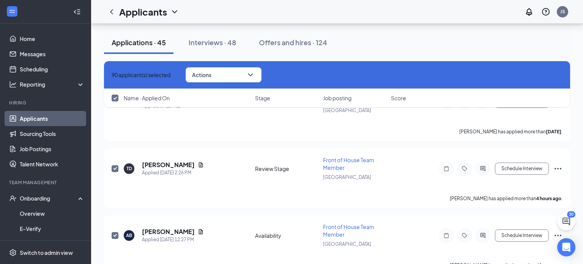
checkbox input "false"
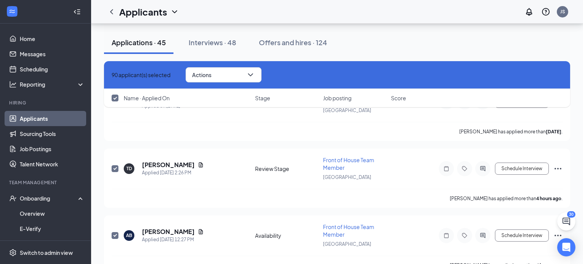
checkbox input "false"
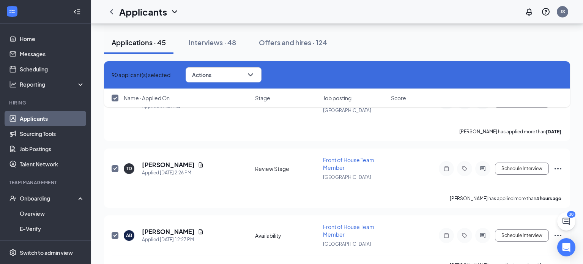
checkbox input "false"
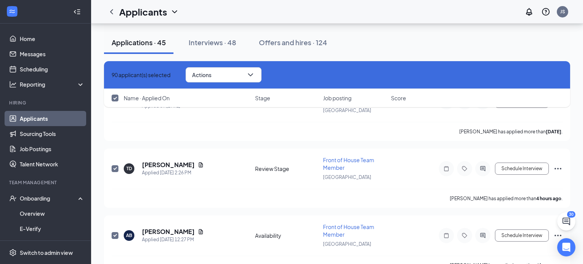
checkbox input "false"
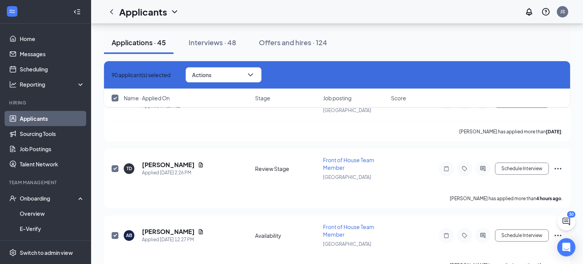
checkbox input "false"
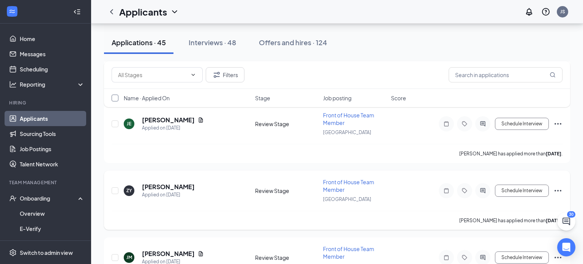
scroll to position [5641, 0]
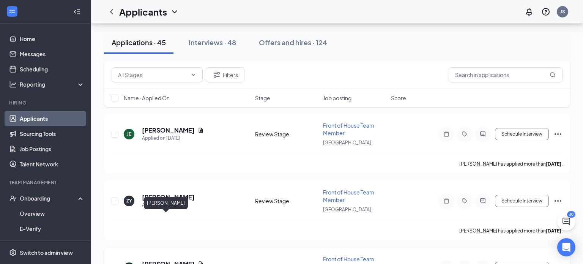
click at [148, 259] on h5 "[PERSON_NAME]" at bounding box center [168, 263] width 53 height 8
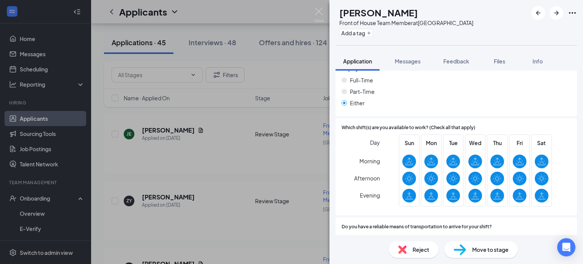
scroll to position [493, 0]
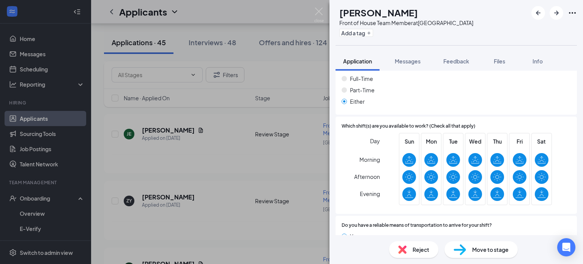
click at [493, 251] on span "Move to stage" at bounding box center [490, 249] width 36 height 8
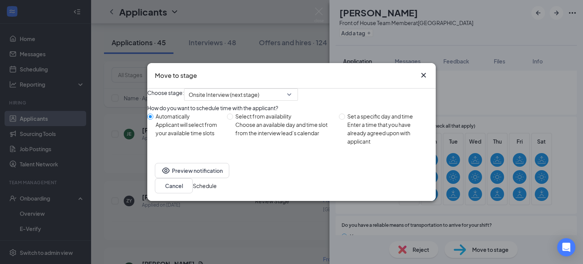
click at [217, 184] on button "Schedule" at bounding box center [205, 185] width 24 height 8
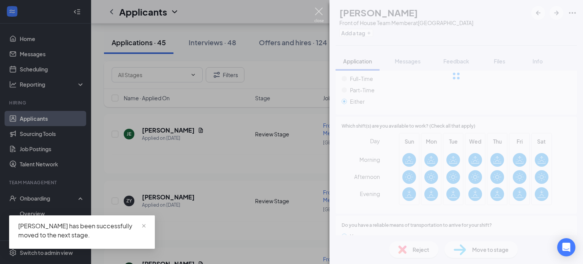
click at [318, 11] on img at bounding box center [318, 15] width 9 height 15
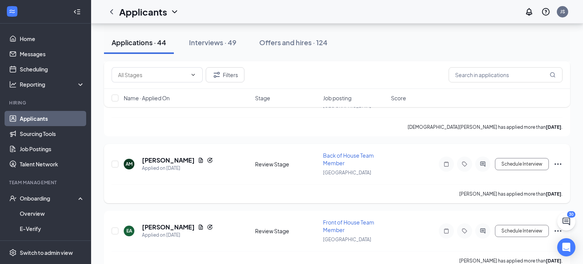
scroll to position [5713, 0]
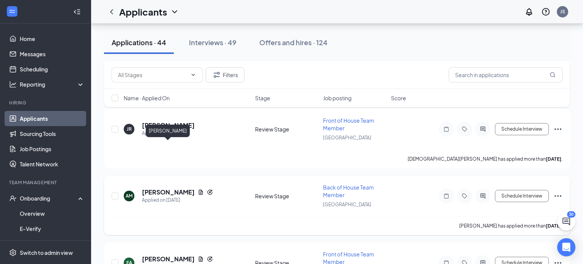
click at [167, 188] on h5 "[PERSON_NAME]" at bounding box center [168, 192] width 53 height 8
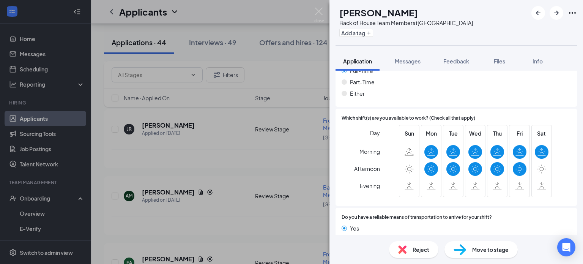
scroll to position [517, 0]
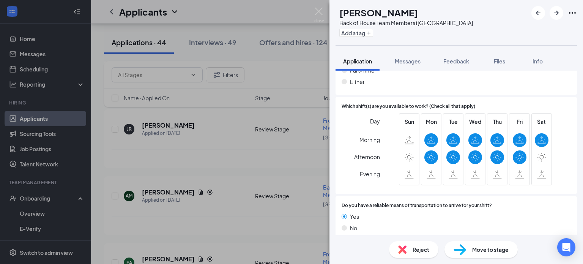
click at [422, 248] on span "Reject" at bounding box center [420, 249] width 17 height 8
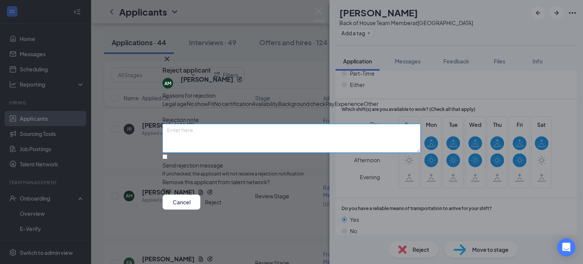
click at [212, 152] on textarea at bounding box center [291, 138] width 258 height 29
paste textarea "Thank you for your interest in joining the team at [DEMOGRAPHIC_DATA]-fil-A [GE…"
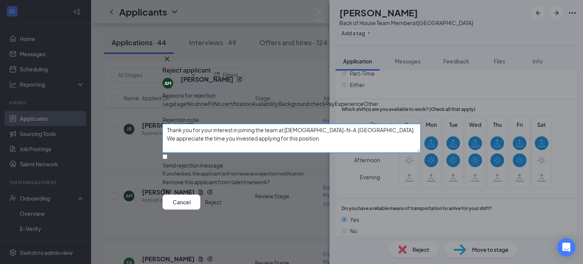
scroll to position [39, 0]
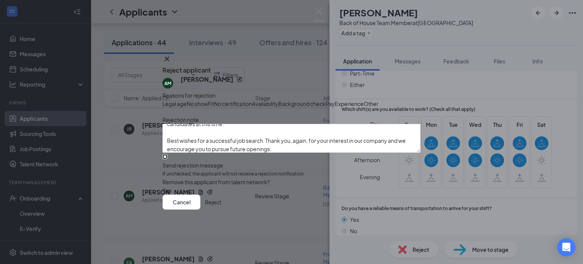
drag, startPoint x: 172, startPoint y: 176, endPoint x: 329, endPoint y: 193, distance: 158.0
click at [167, 159] on input "Send rejection message If unchecked, the applicant will not receive a rejection…" at bounding box center [164, 156] width 5 height 5
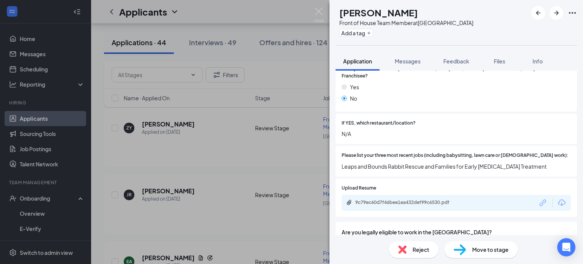
scroll to position [237, 0]
click at [417, 247] on span "Reject" at bounding box center [420, 249] width 17 height 8
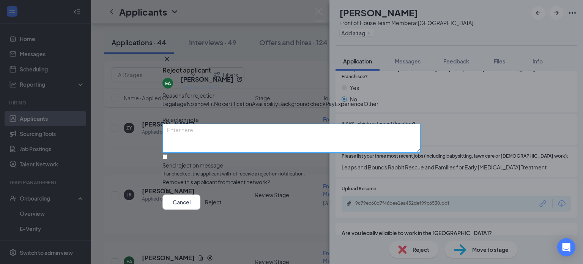
click at [178, 151] on textarea at bounding box center [291, 138] width 258 height 29
paste textarea "Thank you for your interest in joining the team at [DEMOGRAPHIC_DATA]-fil-A [GE…"
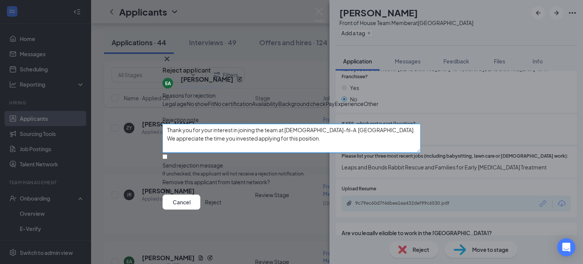
scroll to position [39, 0]
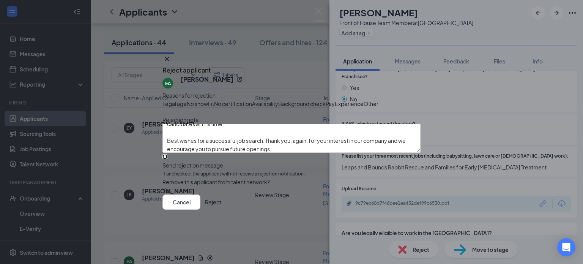
click at [167, 159] on input "Send rejection message If unchecked, the applicant will not receive a rejection…" at bounding box center [164, 156] width 5 height 5
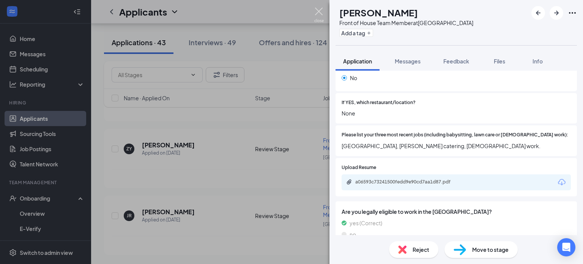
scroll to position [5448, 0]
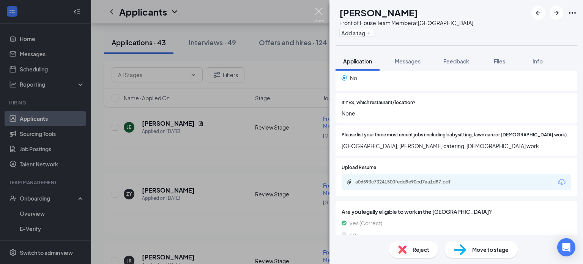
click at [319, 10] on img at bounding box center [318, 15] width 9 height 15
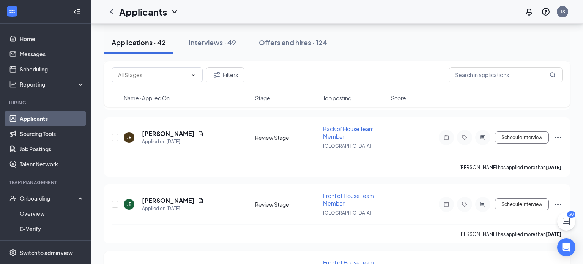
scroll to position [5366, 0]
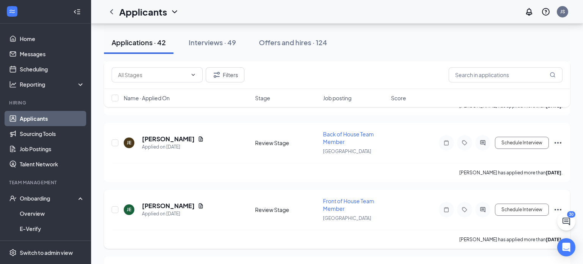
click at [157, 201] on h5 "[PERSON_NAME]" at bounding box center [168, 205] width 53 height 8
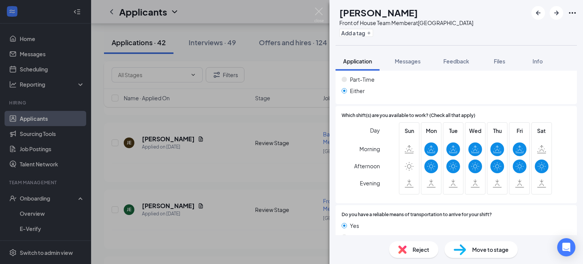
scroll to position [534, 0]
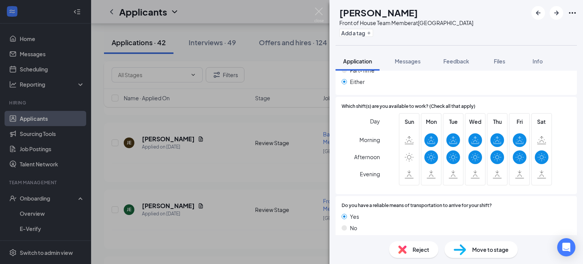
click at [411, 255] on div "Reject" at bounding box center [413, 249] width 49 height 17
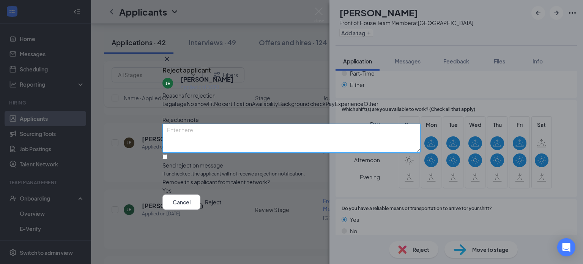
click at [216, 145] on textarea at bounding box center [291, 138] width 258 height 29
paste textarea "Thank you for your interest in joining the team at [DEMOGRAPHIC_DATA]-fil-A [GE…"
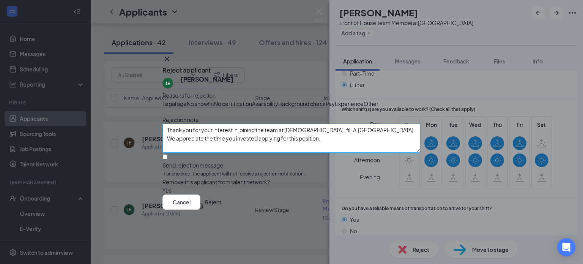
scroll to position [39, 0]
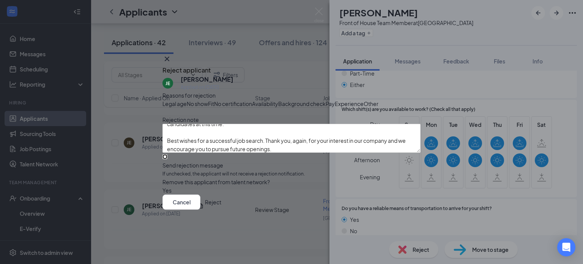
drag, startPoint x: 174, startPoint y: 179, endPoint x: 186, endPoint y: 178, distance: 11.5
click at [167, 159] on input "Send rejection message If unchecked, the applicant will not receive a rejection…" at bounding box center [164, 156] width 5 height 5
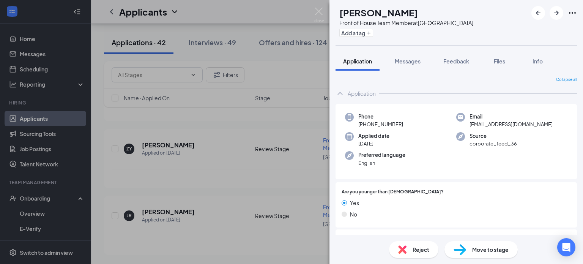
scroll to position [5315, 0]
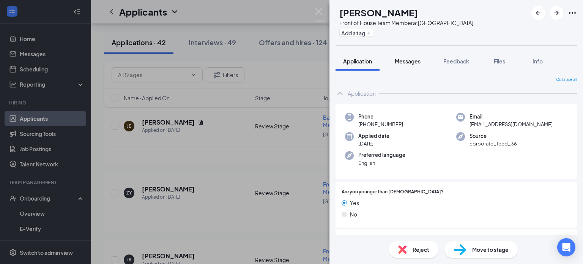
click at [410, 62] on span "Messages" at bounding box center [408, 61] width 26 height 7
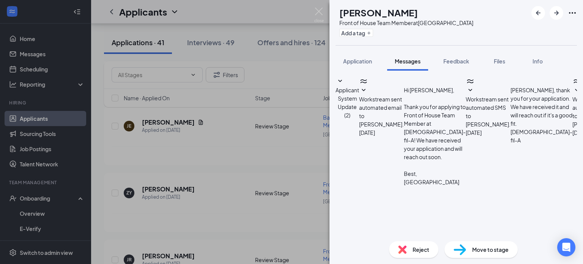
scroll to position [257, 0]
click at [318, 9] on img at bounding box center [318, 15] width 9 height 15
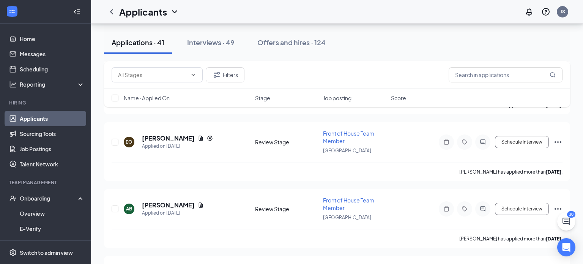
scroll to position [5173, 0]
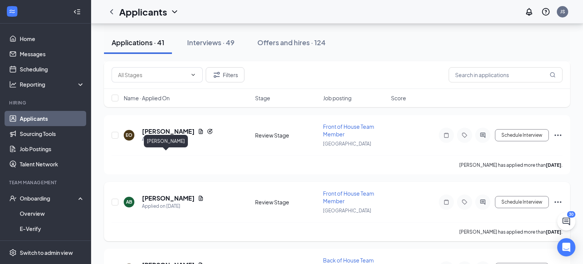
click at [162, 194] on h5 "[PERSON_NAME]" at bounding box center [168, 198] width 53 height 8
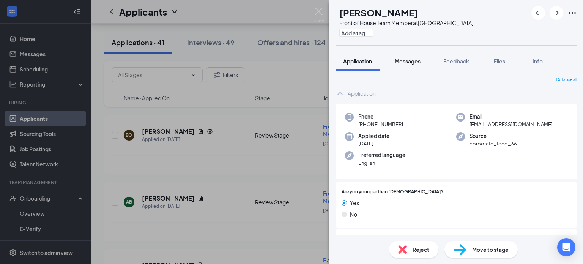
click at [407, 61] on span "Messages" at bounding box center [408, 61] width 26 height 7
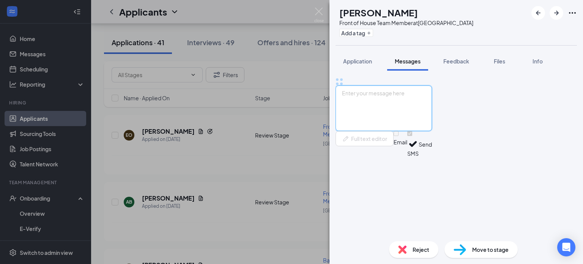
click at [378, 131] on textarea at bounding box center [383, 108] width 96 height 46
paste textarea "Thank you for your interest in joining the team at [DEMOGRAPHIC_DATA]-fil-A [GE…"
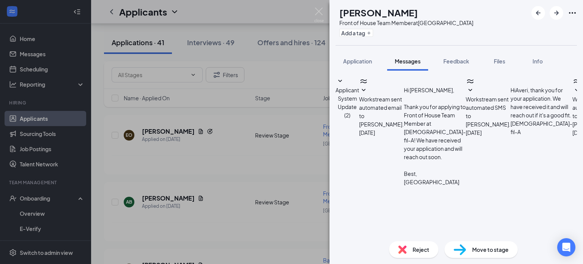
drag, startPoint x: 509, startPoint y: 206, endPoint x: 350, endPoint y: 200, distance: 158.7
click at [351, 244] on textarea "Thank you for your interest in joining the team at [DEMOGRAPHIC_DATA]-fil-A [GE…" at bounding box center [383, 267] width 96 height 46
drag, startPoint x: 367, startPoint y: 205, endPoint x: 342, endPoint y: 131, distance: 78.1
click at [342, 135] on div "Applicant System Update (2) Workstream sent automated email to [PERSON_NAME]. […" at bounding box center [455, 196] width 241 height 239
click at [424, 251] on span "Reject" at bounding box center [420, 249] width 17 height 8
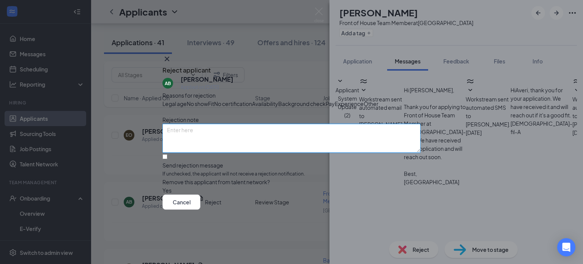
click at [211, 152] on textarea at bounding box center [291, 138] width 258 height 29
paste textarea "Thank you for your interest in joining the team at [DEMOGRAPHIC_DATA]-fil-A [GE…"
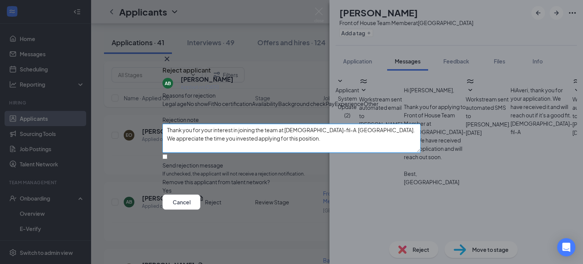
scroll to position [39, 0]
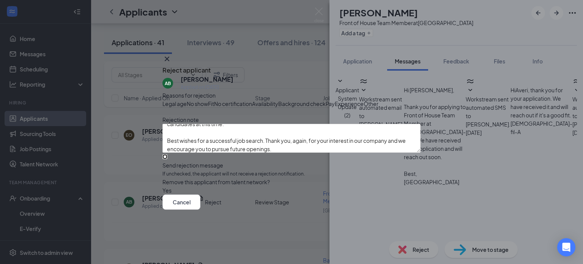
click at [167, 159] on input "Send rejection message If unchecked, the applicant will not receive a rejection…" at bounding box center [164, 156] width 5 height 5
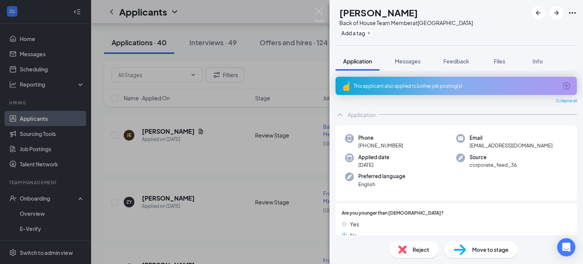
click at [387, 88] on div "This applicant also applied to 1 other job posting(s)" at bounding box center [455, 86] width 203 height 6
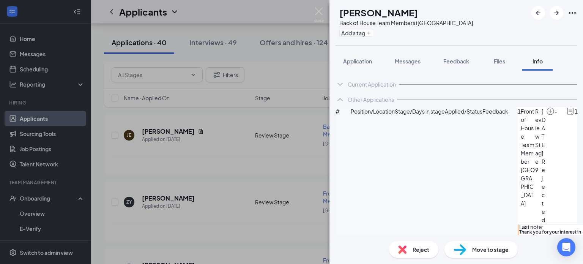
click at [419, 253] on span "Reject" at bounding box center [420, 249] width 17 height 8
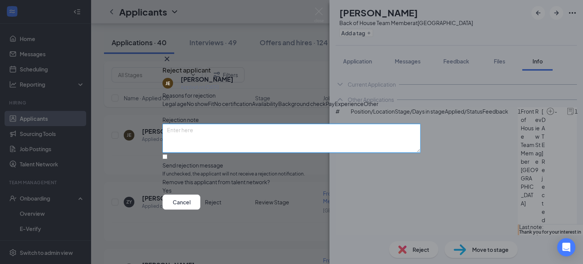
click at [202, 143] on textarea at bounding box center [291, 138] width 258 height 29
paste textarea "Thank you for your interest in joining the team at [DEMOGRAPHIC_DATA]-fil-A [GE…"
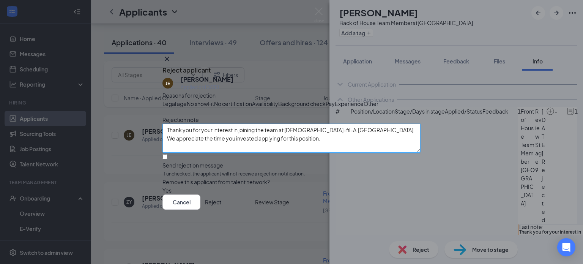
scroll to position [39, 0]
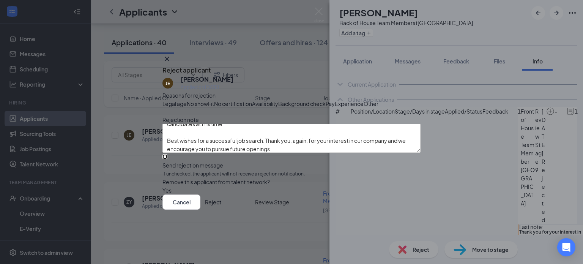
click at [167, 159] on input "Send rejection message If unchecked, the applicant will not receive a rejection…" at bounding box center [164, 156] width 5 height 5
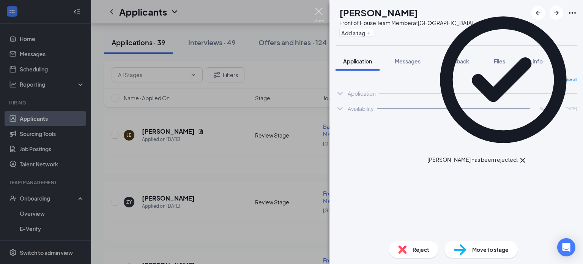
click at [317, 10] on img at bounding box center [318, 15] width 9 height 15
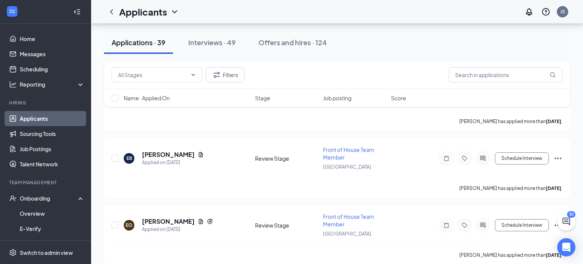
scroll to position [5010, 0]
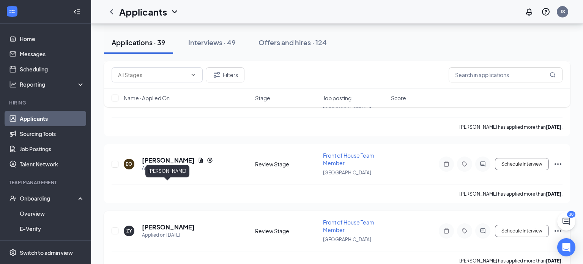
click at [168, 223] on h5 "[PERSON_NAME]" at bounding box center [168, 227] width 53 height 8
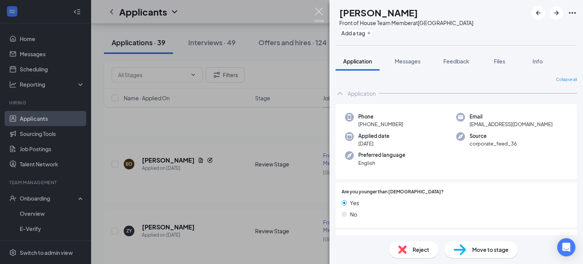
click at [321, 9] on img at bounding box center [318, 15] width 9 height 15
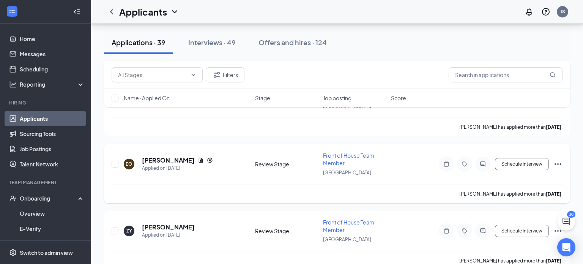
click at [178, 156] on h5 "[PERSON_NAME]" at bounding box center [168, 160] width 53 height 8
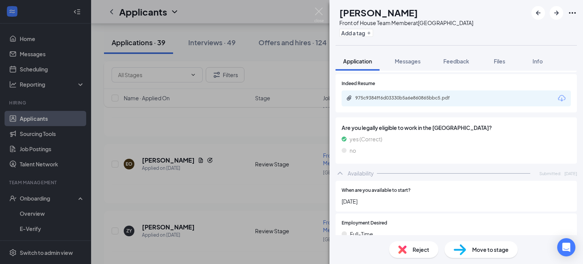
scroll to position [365, 0]
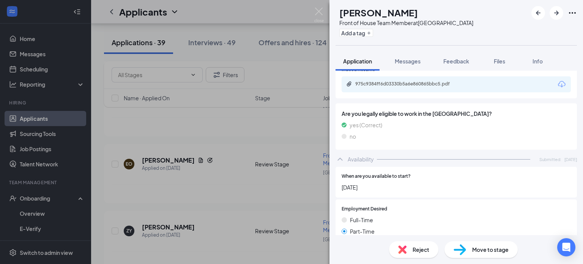
click at [414, 248] on span "Reject" at bounding box center [420, 249] width 17 height 8
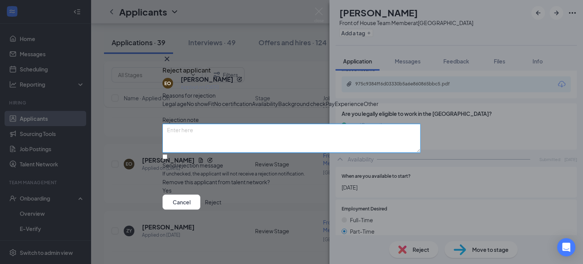
click at [244, 150] on textarea at bounding box center [291, 138] width 258 height 29
paste textarea "Thank you for your interest in joining the team at [DEMOGRAPHIC_DATA]-fil-A [GE…"
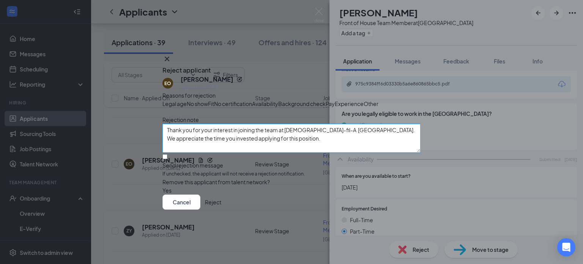
scroll to position [39, 0]
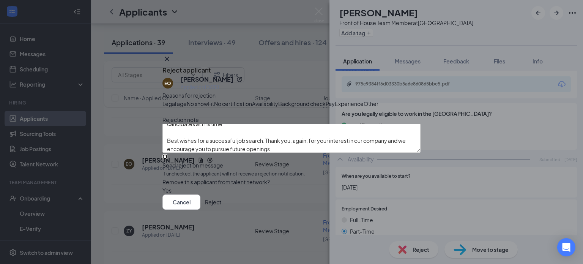
click at [167, 159] on input "Send rejection message If unchecked, the applicant will not receive a rejection…" at bounding box center [164, 156] width 5 height 5
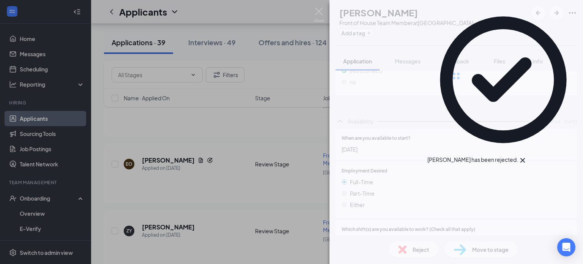
click at [319, 12] on img at bounding box center [318, 15] width 9 height 15
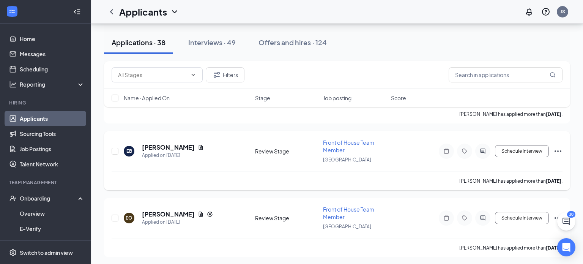
scroll to position [4920, 0]
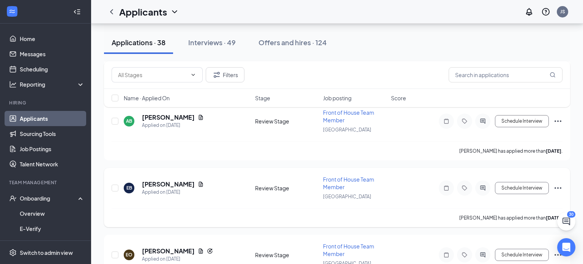
click at [160, 180] on h5 "[PERSON_NAME]" at bounding box center [168, 184] width 53 height 8
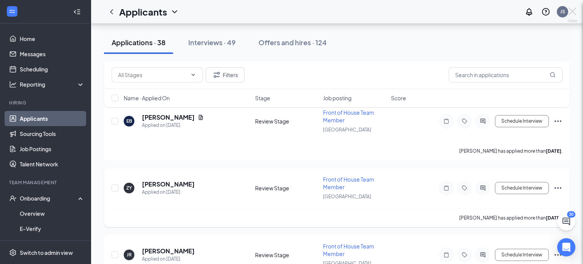
scroll to position [4833, 0]
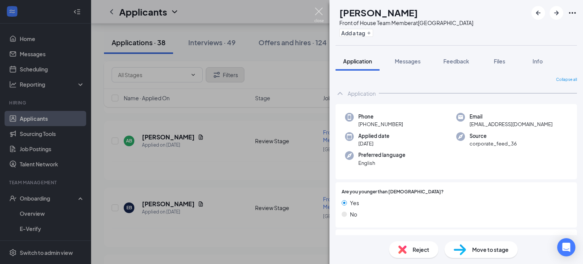
click at [318, 12] on img at bounding box center [318, 15] width 9 height 15
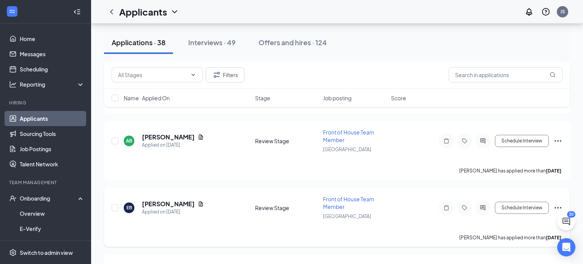
click at [152, 200] on h5 "[PERSON_NAME]" at bounding box center [168, 204] width 53 height 8
click at [165, 200] on h5 "[PERSON_NAME]" at bounding box center [168, 204] width 53 height 8
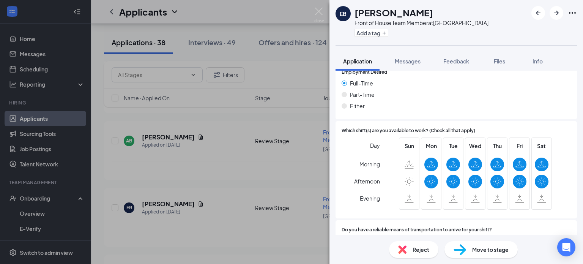
scroll to position [498, 0]
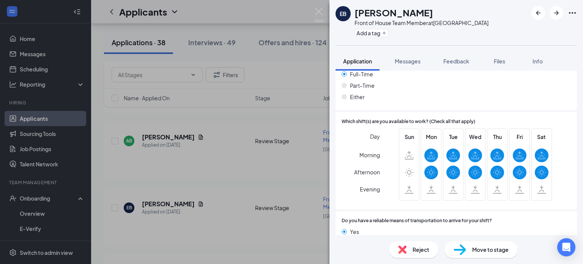
click at [422, 252] on span "Reject" at bounding box center [420, 249] width 17 height 8
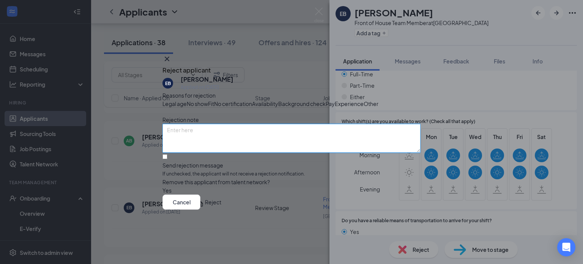
click at [273, 148] on textarea at bounding box center [291, 138] width 258 height 29
paste textarea "Thank you for your interest in joining the team at [DEMOGRAPHIC_DATA]-fil-A [GE…"
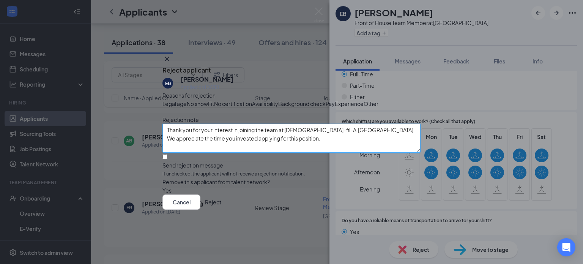
scroll to position [39, 0]
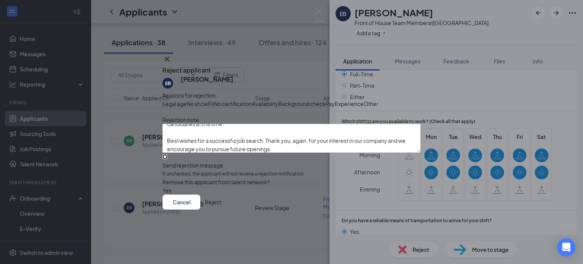
click at [167, 159] on input "Send rejection message If unchecked, the applicant will not receive a rejection…" at bounding box center [164, 156] width 5 height 5
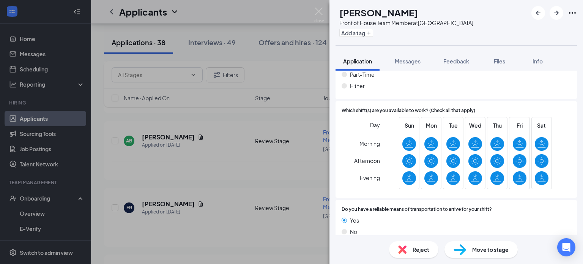
scroll to position [460, 0]
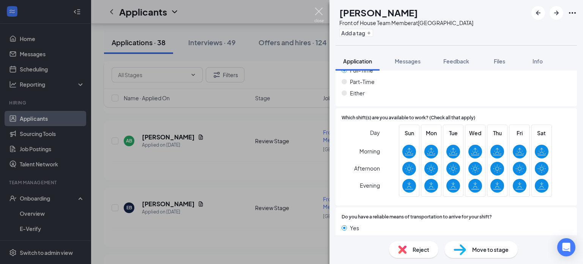
click at [316, 12] on img at bounding box center [318, 15] width 9 height 15
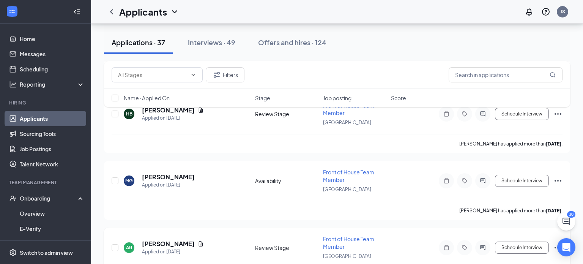
scroll to position [4649, 0]
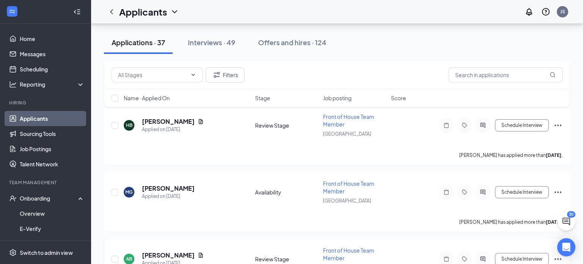
click at [161, 251] on h5 "[PERSON_NAME]" at bounding box center [168, 255] width 53 height 8
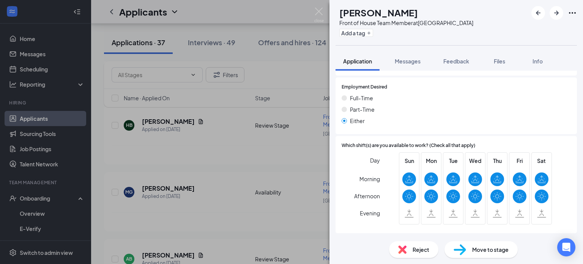
scroll to position [480, 0]
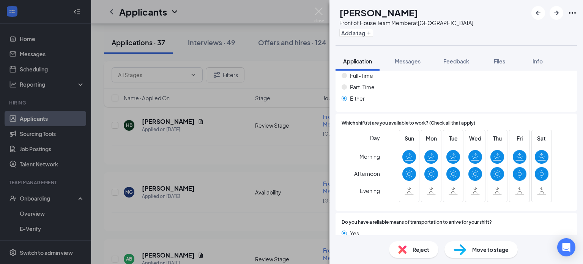
click at [424, 256] on div "Reject" at bounding box center [413, 249] width 49 height 17
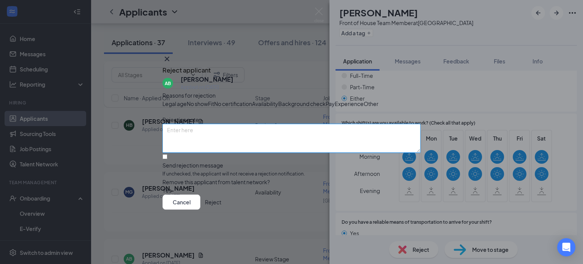
click at [245, 152] on textarea at bounding box center [291, 138] width 258 height 29
paste textarea "Thank you for your interest in joining the team at [DEMOGRAPHIC_DATA]-fil-A [GE…"
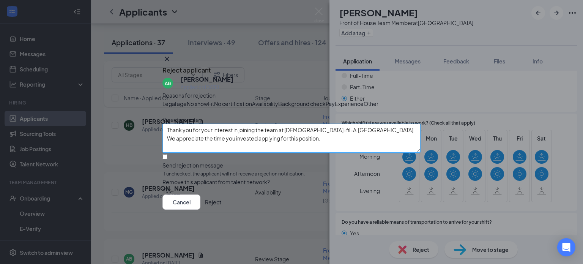
scroll to position [39, 0]
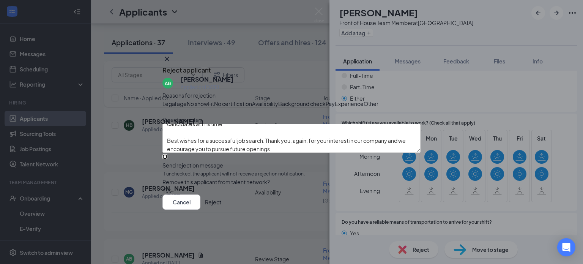
click at [167, 159] on input "Send rejection message If unchecked, the applicant will not receive a rejection…" at bounding box center [164, 156] width 5 height 5
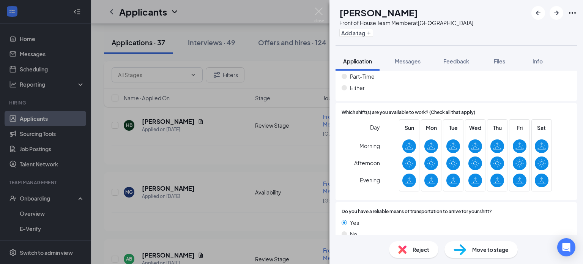
scroll to position [458, 0]
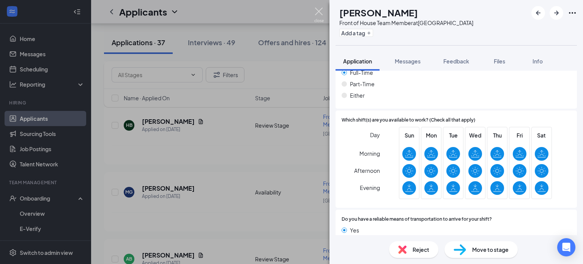
click at [319, 11] on img at bounding box center [318, 15] width 9 height 15
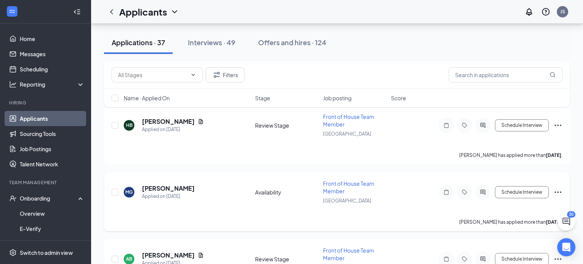
click at [184, 184] on h5 "[PERSON_NAME]" at bounding box center [168, 188] width 53 height 8
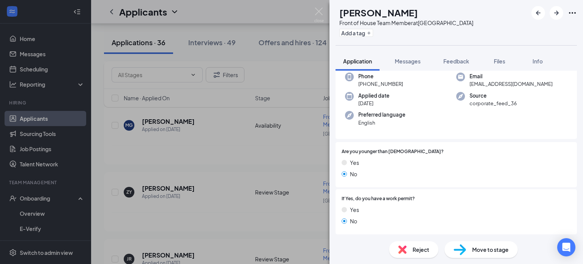
scroll to position [32, 0]
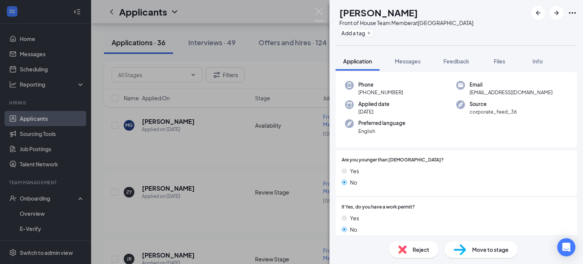
click at [423, 254] on div "Reject" at bounding box center [413, 249] width 49 height 17
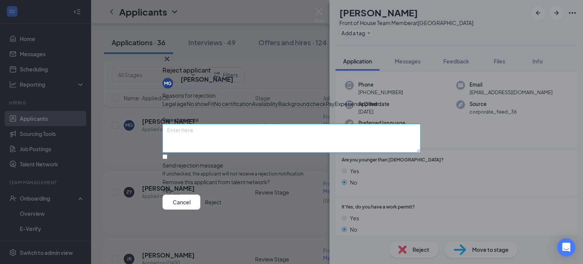
click at [198, 145] on textarea at bounding box center [291, 138] width 258 height 29
paste textarea "Thank you for your interest in joining the team at [DEMOGRAPHIC_DATA]-fil-A [GE…"
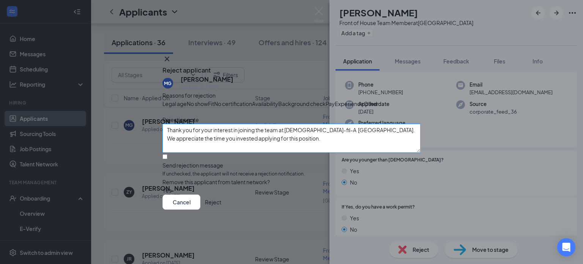
scroll to position [39, 0]
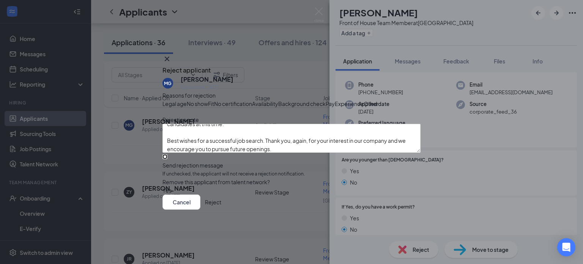
click at [167, 159] on input "Send rejection message If unchecked, the applicant will not receive a rejection…" at bounding box center [164, 156] width 5 height 5
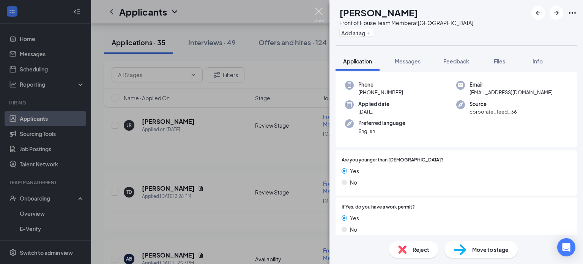
click at [320, 11] on img at bounding box center [318, 15] width 9 height 15
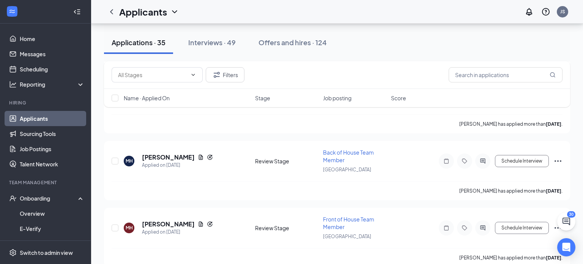
scroll to position [5770, 0]
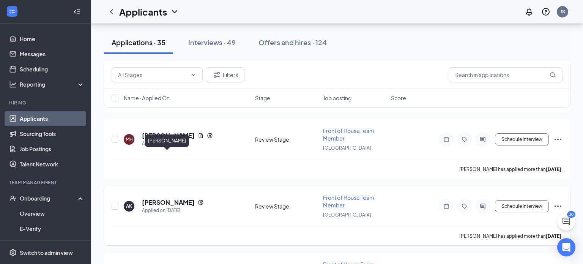
click at [172, 198] on h5 "[PERSON_NAME]" at bounding box center [168, 202] width 53 height 8
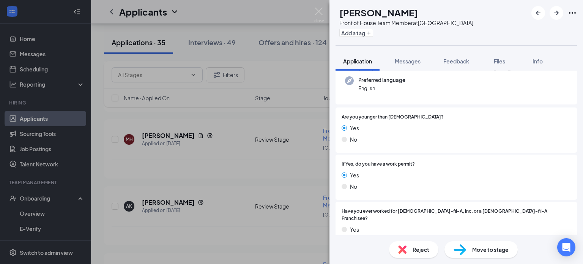
scroll to position [100, 0]
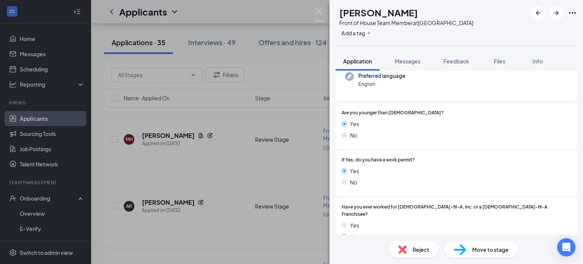
click at [421, 252] on span "Reject" at bounding box center [420, 249] width 17 height 8
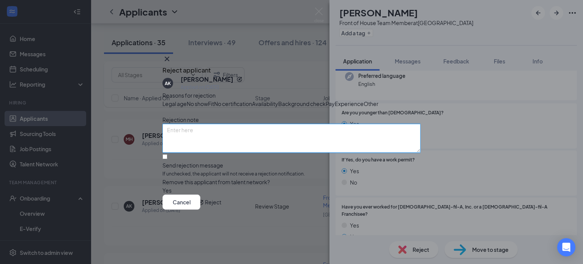
click at [196, 143] on textarea at bounding box center [291, 138] width 258 height 29
paste textarea "Thank you for your interest in joining the team at [DEMOGRAPHIC_DATA]-fil-A [GE…"
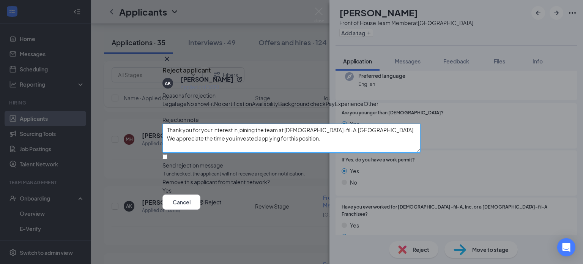
scroll to position [39, 0]
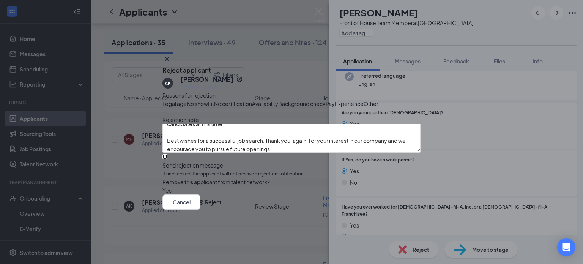
click at [167, 159] on input "Send rejection message If unchecked, the applicant will not receive a rejection…" at bounding box center [164, 156] width 5 height 5
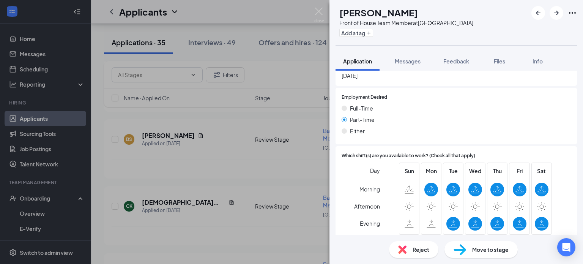
scroll to position [517, 0]
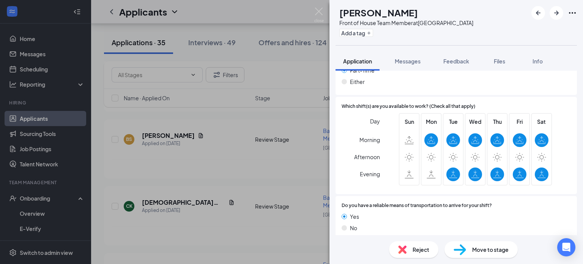
click at [417, 247] on span "Reject" at bounding box center [420, 249] width 17 height 8
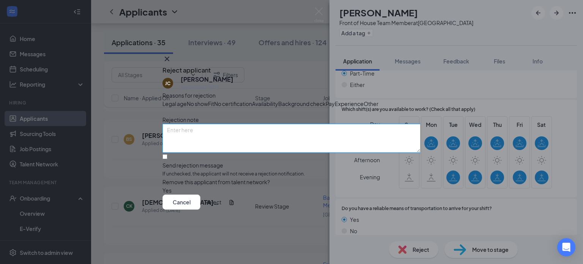
click at [232, 150] on textarea at bounding box center [291, 138] width 258 height 29
paste textarea "Thank you for your interest in joining the team at [DEMOGRAPHIC_DATA]-fil-A [GE…"
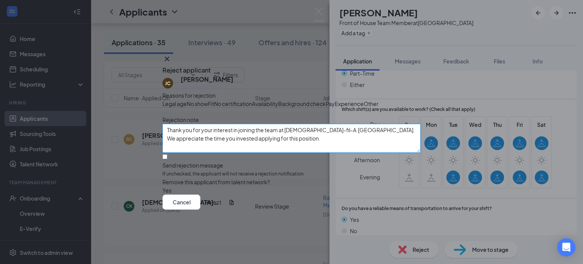
scroll to position [39, 0]
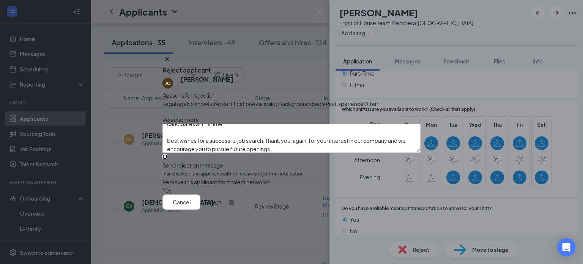
click at [167, 159] on input "Send rejection message If unchecked, the applicant will not receive a rejection…" at bounding box center [164, 156] width 5 height 5
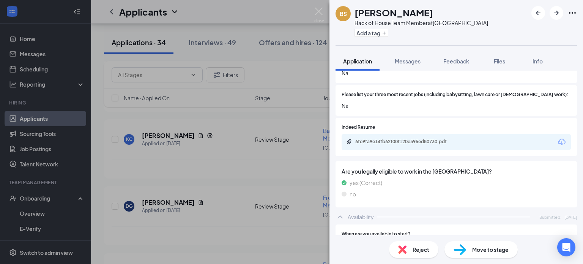
scroll to position [470, 0]
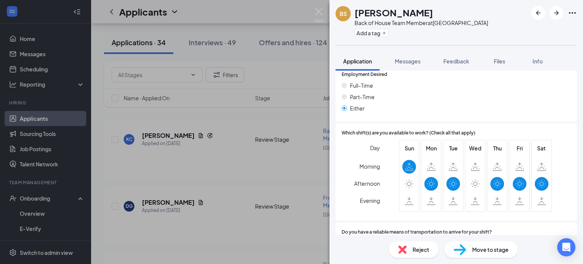
click at [417, 252] on span "Reject" at bounding box center [420, 249] width 17 height 8
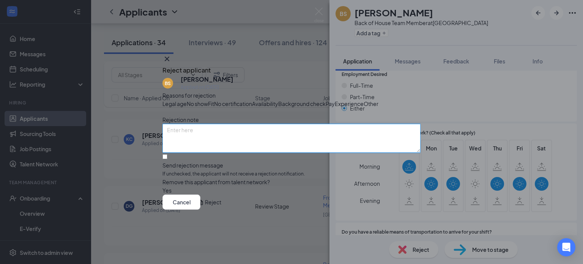
click at [220, 150] on textarea at bounding box center [291, 138] width 258 height 29
paste textarea "Thank you for your interest in joining the team at [DEMOGRAPHIC_DATA]-fil-A [GE…"
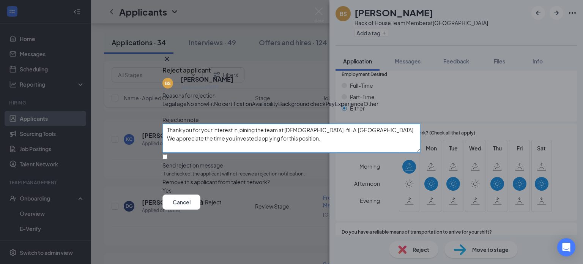
scroll to position [39, 0]
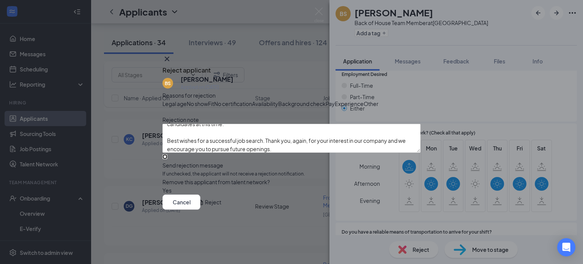
click at [167, 159] on input "Send rejection message If unchecked, the applicant will not receive a rejection…" at bounding box center [164, 156] width 5 height 5
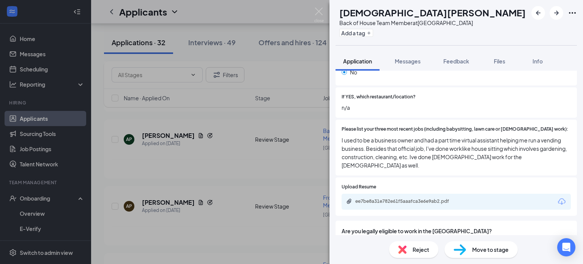
scroll to position [264, 0]
click at [419, 246] on span "Reject" at bounding box center [420, 249] width 17 height 8
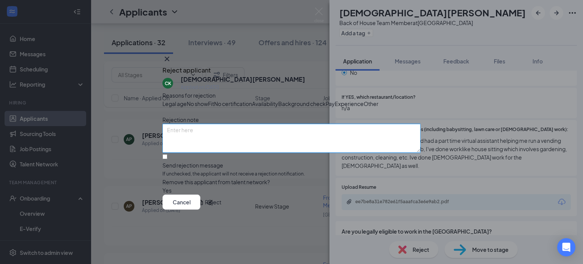
click at [201, 148] on textarea at bounding box center [291, 138] width 258 height 29
paste textarea "Thank you for your interest in joining the team at [DEMOGRAPHIC_DATA]-fil-A [GE…"
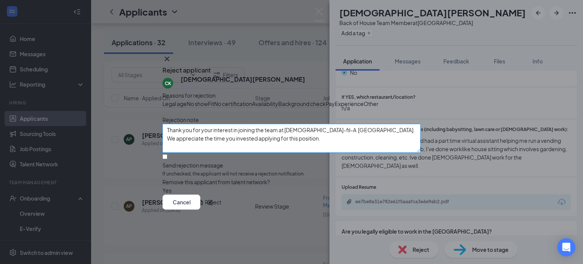
scroll to position [39, 0]
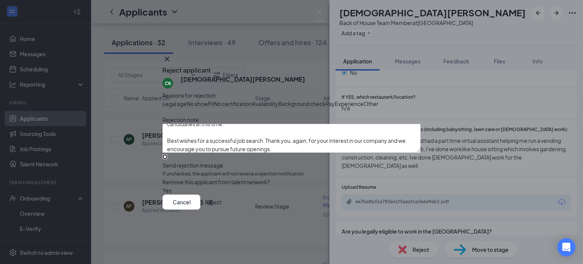
click at [167, 159] on input "Send rejection message If unchecked, the applicant will not receive a rejection…" at bounding box center [164, 156] width 5 height 5
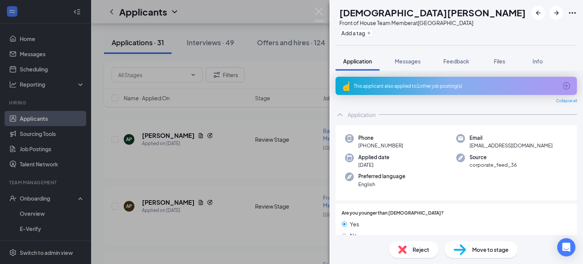
click at [423, 249] on span "Reject" at bounding box center [420, 249] width 17 height 8
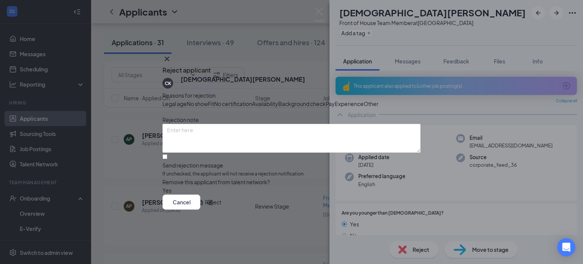
click at [221, 209] on button "Reject" at bounding box center [213, 201] width 16 height 15
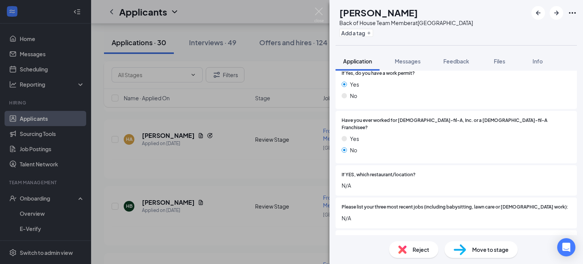
scroll to position [240, 0]
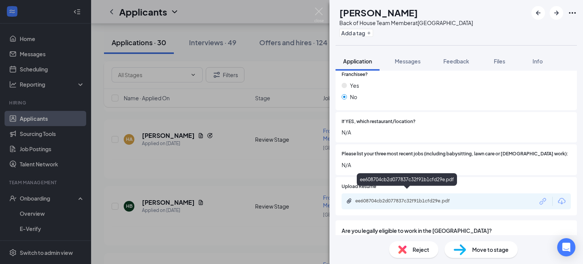
click at [384, 198] on div "ee608704cb2d077837c32f91b1cfd29e.pdf" at bounding box center [408, 201] width 106 height 6
click at [421, 246] on span "Reject" at bounding box center [420, 249] width 17 height 8
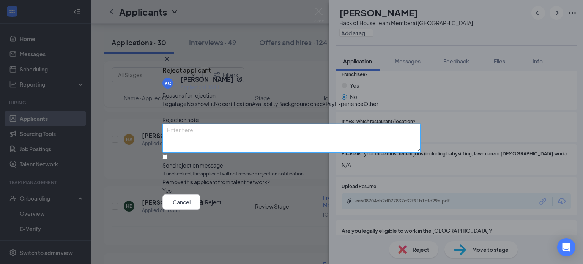
click at [228, 152] on textarea at bounding box center [291, 138] width 258 height 29
paste textarea "Thank you for your interest in joining the team at [DEMOGRAPHIC_DATA]-fil-A [GE…"
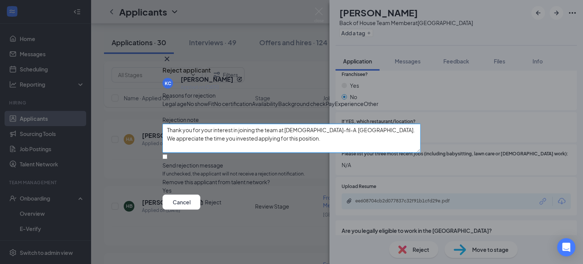
scroll to position [39, 0]
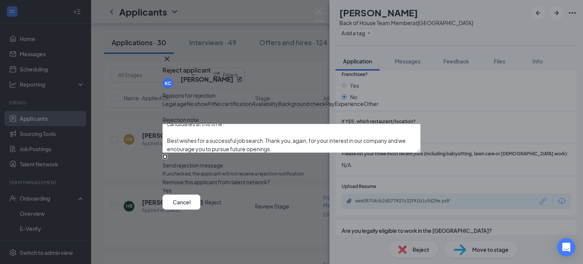
click at [167, 159] on input "Send rejection message If unchecked, the applicant will not receive a rejection…" at bounding box center [164, 156] width 5 height 5
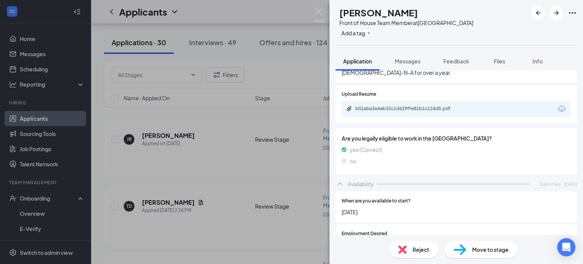
scroll to position [303, 0]
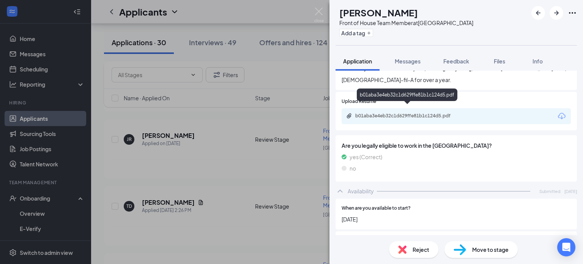
click at [379, 113] on div "b01aba3e4eb32c1d629ffe81b1c124d5.pdf" at bounding box center [408, 116] width 106 height 6
click at [483, 248] on span "Move to stage" at bounding box center [490, 249] width 36 height 8
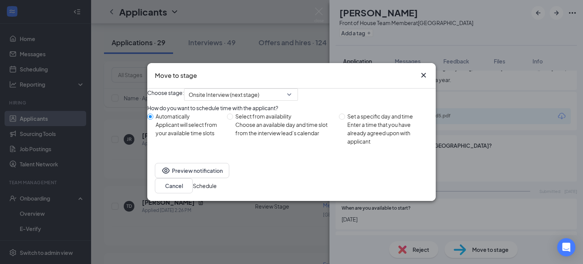
click at [217, 190] on button "Schedule" at bounding box center [205, 185] width 24 height 8
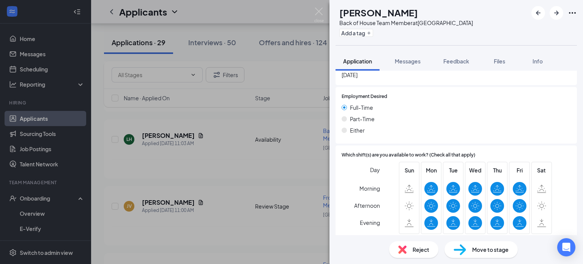
scroll to position [493, 0]
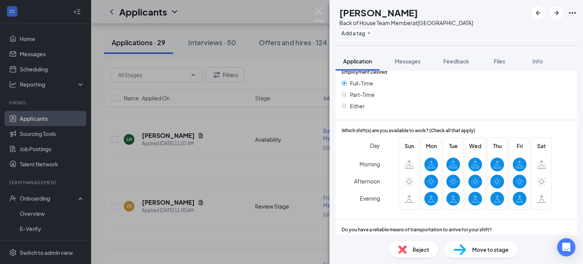
click at [414, 251] on span "Reject" at bounding box center [420, 249] width 17 height 8
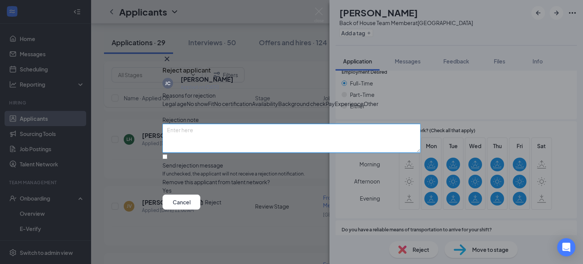
click at [229, 145] on textarea at bounding box center [291, 138] width 258 height 29
paste textarea "Thank you for your interest in joining the team at [DEMOGRAPHIC_DATA]-fil-A [GE…"
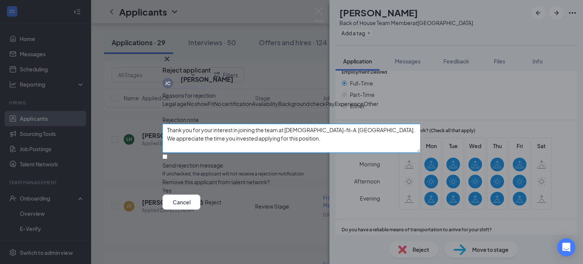
scroll to position [39, 0]
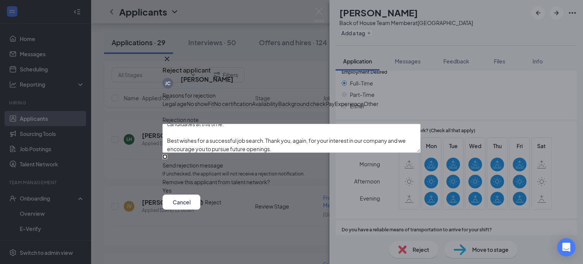
click at [167, 159] on input "Send rejection message If unchecked, the applicant will not receive a rejection…" at bounding box center [164, 156] width 5 height 5
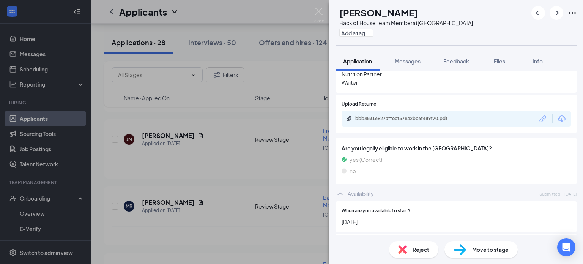
scroll to position [319, 0]
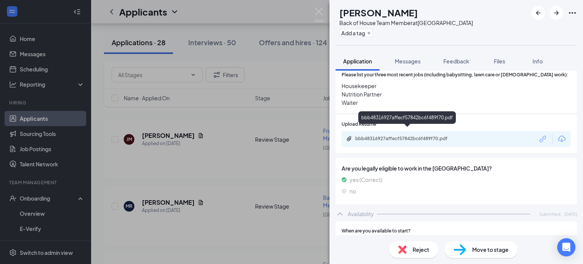
click at [426, 135] on div "bbb48316927affecf57842bc6f489f70.pdf" at bounding box center [408, 138] width 106 height 6
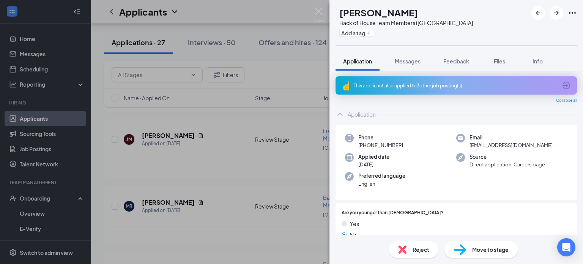
scroll to position [0, 0]
click at [426, 85] on div "This applicant also applied to 3 other job posting(s)" at bounding box center [455, 86] width 203 height 6
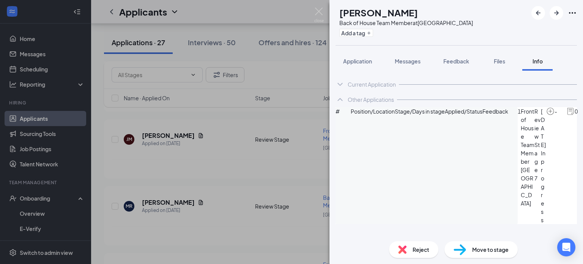
click at [420, 247] on span "Reject" at bounding box center [420, 249] width 17 height 8
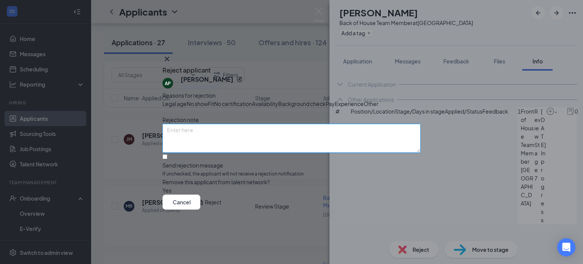
click at [182, 145] on textarea at bounding box center [291, 138] width 258 height 29
click at [186, 118] on div "Reasons for rejection Legal age No show Fit No certification Availability Backg…" at bounding box center [291, 142] width 258 height 103
click at [190, 144] on textarea at bounding box center [291, 138] width 258 height 29
paste textarea "Thank you for your interest in joining the team at [DEMOGRAPHIC_DATA]-fil-A [GE…"
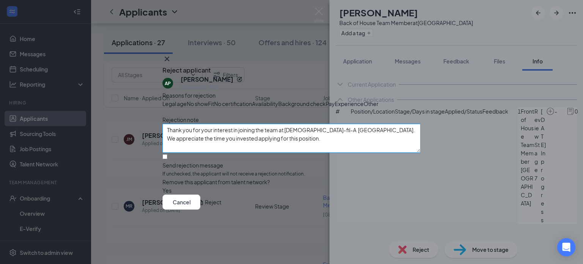
scroll to position [39, 0]
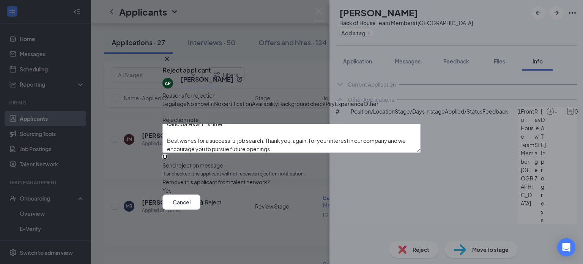
click at [167, 159] on input "Send rejection message If unchecked, the applicant will not receive a rejection…" at bounding box center [164, 156] width 5 height 5
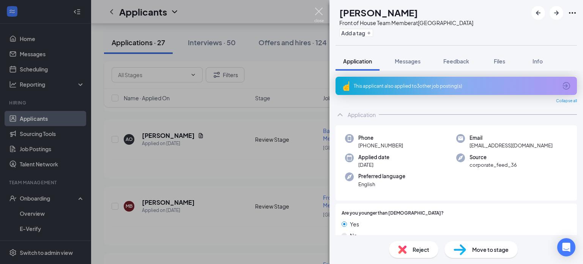
click at [321, 11] on img at bounding box center [318, 15] width 9 height 15
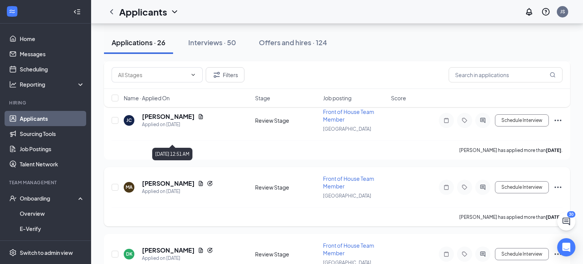
scroll to position [6466, 0]
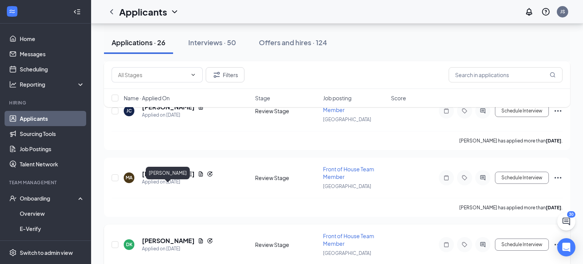
click at [156, 236] on h5 "[PERSON_NAME]" at bounding box center [168, 240] width 53 height 8
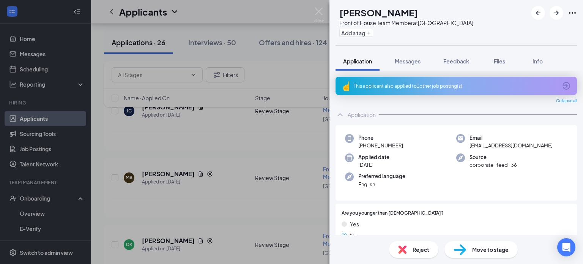
click at [405, 84] on div "This applicant also applied to 1 other job posting(s)" at bounding box center [455, 86] width 203 height 6
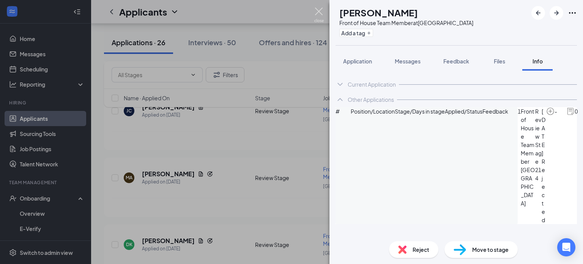
click at [319, 10] on img at bounding box center [318, 15] width 9 height 15
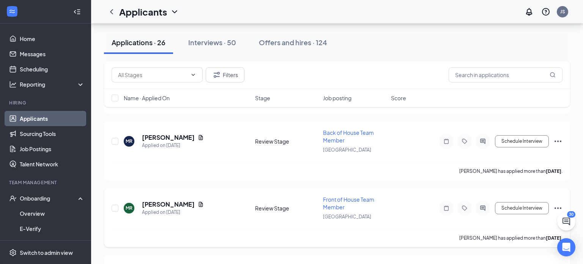
scroll to position [5652, 0]
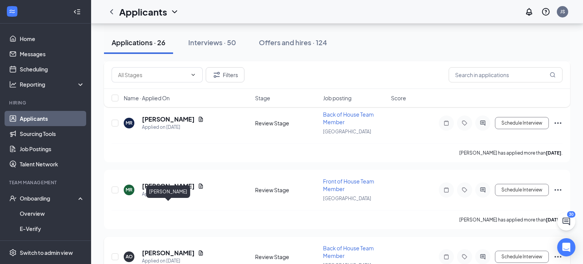
click at [173, 248] on h5 "[PERSON_NAME]" at bounding box center [168, 252] width 53 height 8
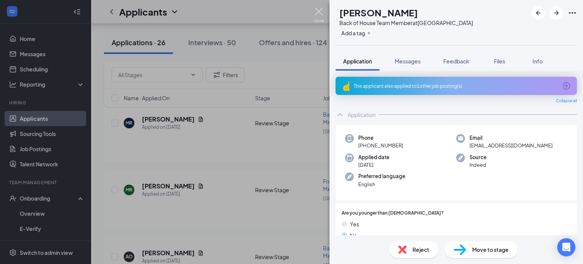
click at [317, 12] on img at bounding box center [318, 15] width 9 height 15
